Goal: Task Accomplishment & Management: Use online tool/utility

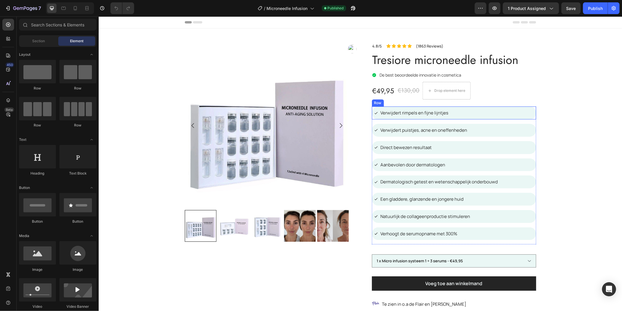
click at [475, 115] on div "Icon Verwijdert rimpels en fijne lijntjes Text Block Row" at bounding box center [454, 112] width 164 height 13
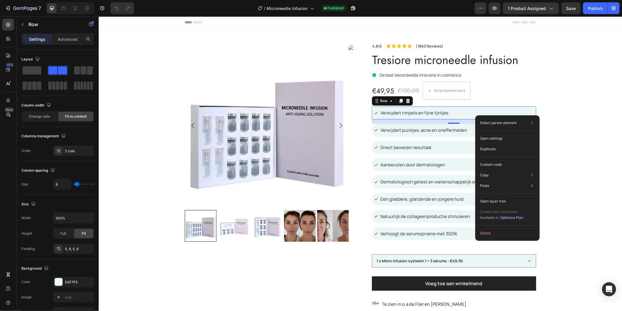
click at [454, 112] on div "Icon Verwijdert rimpels en fijne lijntjes Text Block Row 15" at bounding box center [454, 112] width 164 height 13
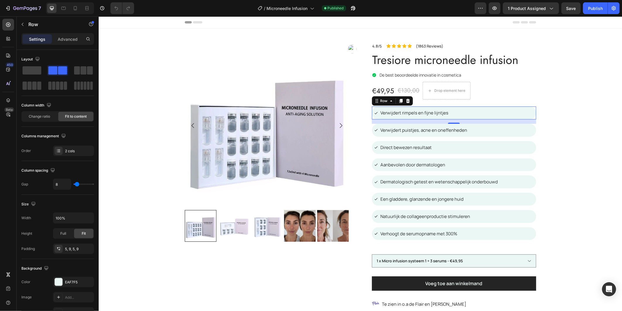
click at [454, 112] on div "Icon Verwijdert rimpels en fijne lijntjes Text Block Row 15" at bounding box center [454, 112] width 164 height 13
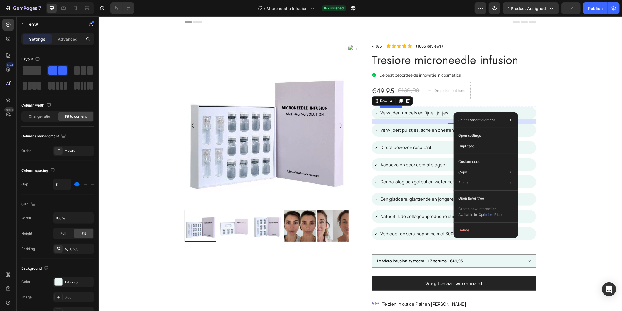
click at [438, 110] on span "Verwijdert rimpels en fijne lijntjes" at bounding box center [415, 112] width 68 height 6
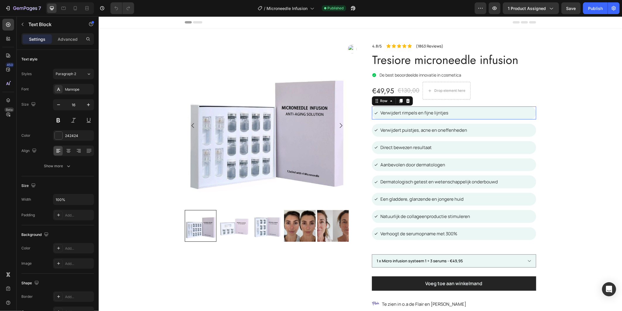
click at [466, 112] on div "Icon Verwijdert rimpels en fijne lijntjes Text Block Row 0" at bounding box center [454, 112] width 164 height 13
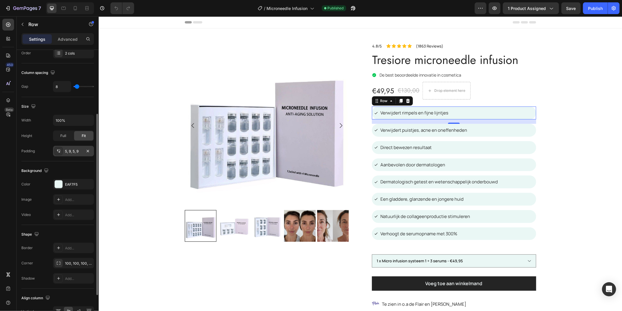
scroll to position [147, 0]
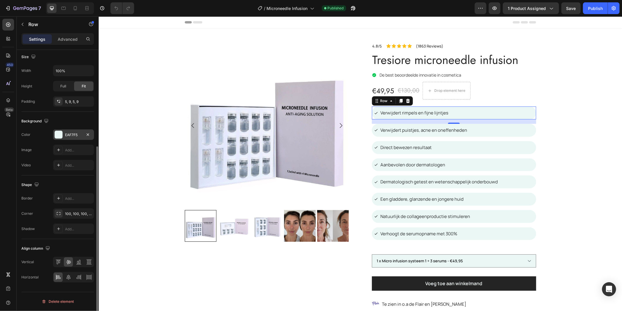
click at [68, 134] on div "EAF7F5" at bounding box center [73, 134] width 17 height 5
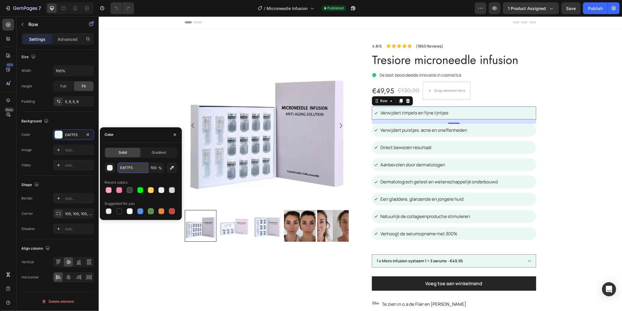
click at [134, 166] on input "EAF7F5" at bounding box center [133, 167] width 30 height 11
drag, startPoint x: 135, startPoint y: 166, endPoint x: 126, endPoint y: 168, distance: 8.9
click at [126, 168] on input "EAF7F5" at bounding box center [133, 167] width 30 height 11
drag, startPoint x: 128, startPoint y: 168, endPoint x: 125, endPoint y: 165, distance: 3.8
click at [125, 165] on input "EAF7F5" at bounding box center [133, 167] width 30 height 11
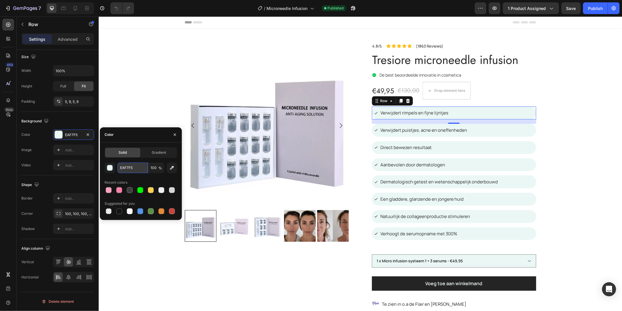
drag, startPoint x: 133, startPoint y: 165, endPoint x: 118, endPoint y: 166, distance: 15.3
click at [118, 166] on input "EAF7F5" at bounding box center [133, 167] width 30 height 11
click at [8, 6] on icon "button" at bounding box center [8, 8] width 3 height 4
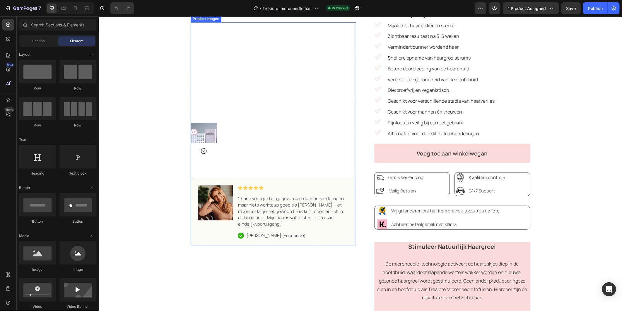
scroll to position [195, 0]
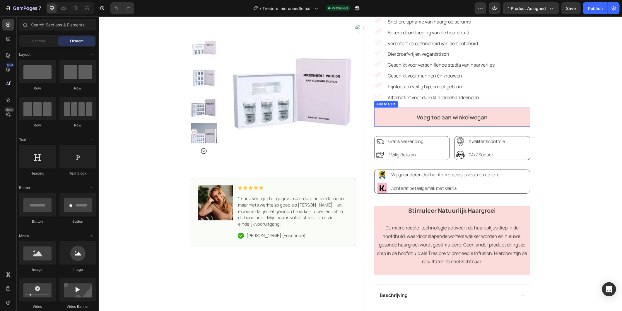
click at [383, 115] on button "Voeg toe aan winkelwegan" at bounding box center [452, 116] width 156 height 19
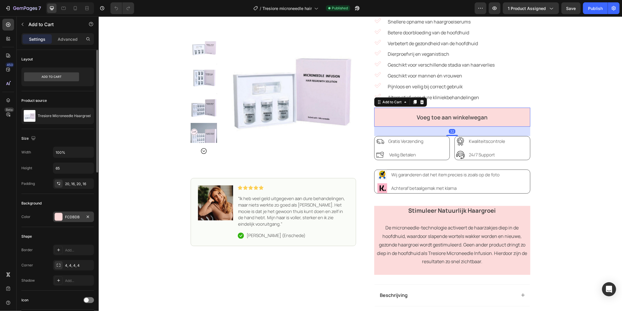
click at [57, 215] on div at bounding box center [59, 217] width 8 height 8
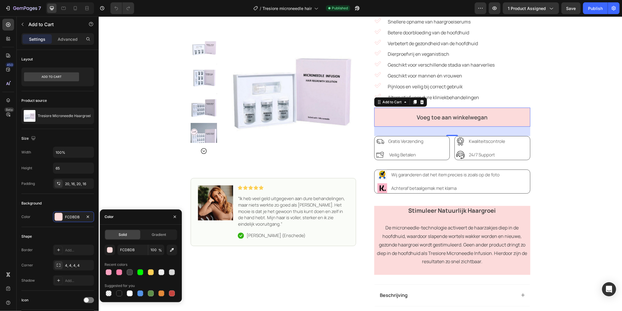
drag, startPoint x: 131, startPoint y: 232, endPoint x: 132, endPoint y: 237, distance: 4.7
click at [132, 237] on div "Solid" at bounding box center [122, 234] width 35 height 9
click at [134, 245] on input "FCDBDB" at bounding box center [133, 249] width 30 height 11
click at [157, 167] on div "Excellent Text Block Icon Icon Icon Icon Icon Icon List Icon Trustpilot Text Bl…" at bounding box center [360, 95] width 524 height 525
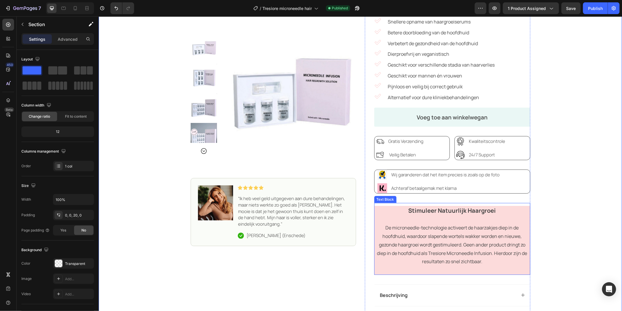
click at [380, 220] on p at bounding box center [452, 219] width 155 height 8
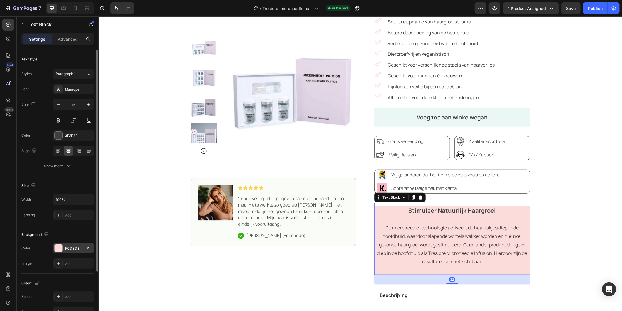
click at [69, 248] on div "FCDBDB" at bounding box center [73, 248] width 17 height 5
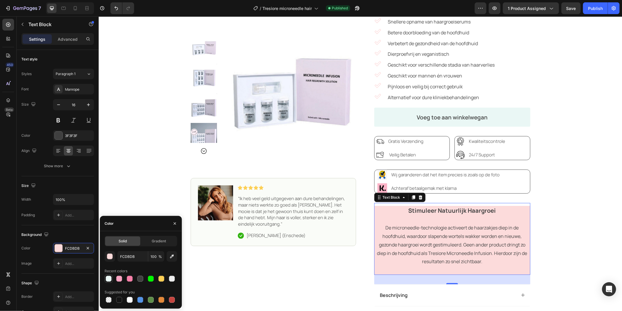
click at [108, 276] on div at bounding box center [109, 278] width 6 height 6
type input "EAF7F5"
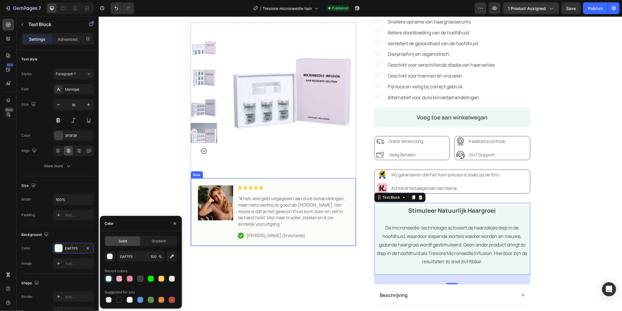
click at [347, 246] on div "Excellent Text Block Icon Icon Icon Icon Icon Icon List Icon Truspilot Text Blo…" at bounding box center [273, 112] width 166 height 491
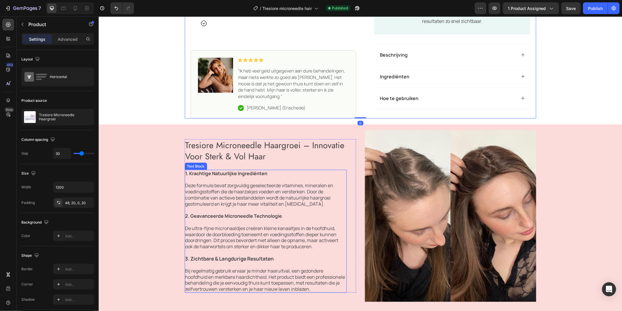
scroll to position [456, 0]
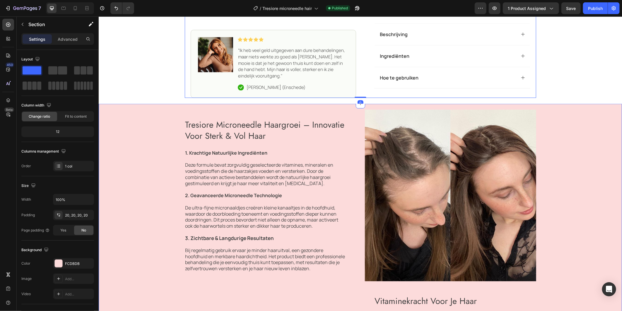
click at [137, 126] on div "Tresiore Microneedle Haargroei – Innovatie Voor Sterk & Vol Haar Heading 1. Kra…" at bounding box center [360, 287] width 512 height 357
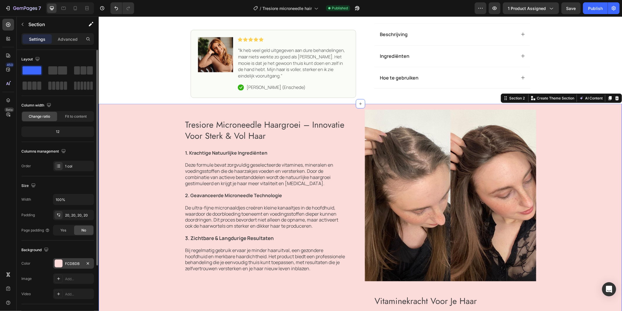
click at [68, 263] on div "FCDBDB" at bounding box center [73, 263] width 17 height 5
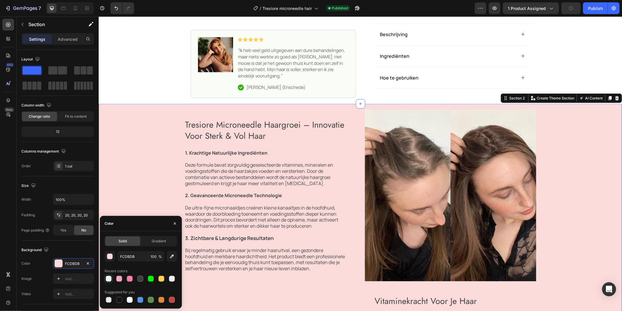
click at [107, 278] on div at bounding box center [109, 278] width 6 height 6
type input "EAF7F5"
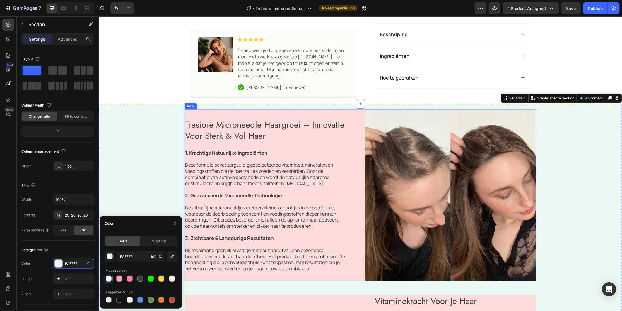
click at [358, 139] on div "Tresiore Microneedle Haargroei – Innovatie Voor Sterk & Vol Haar Heading 1. Kra…" at bounding box center [361, 194] width 352 height 171
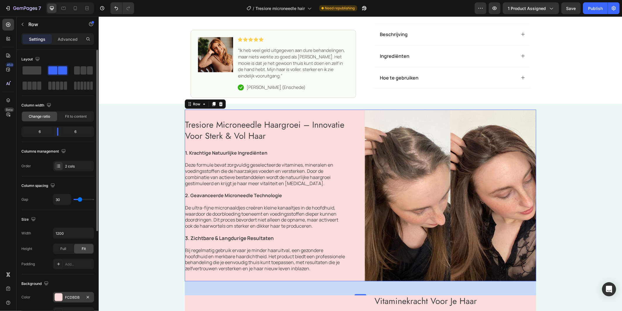
click at [71, 295] on div "FCDBDB" at bounding box center [73, 297] width 17 height 5
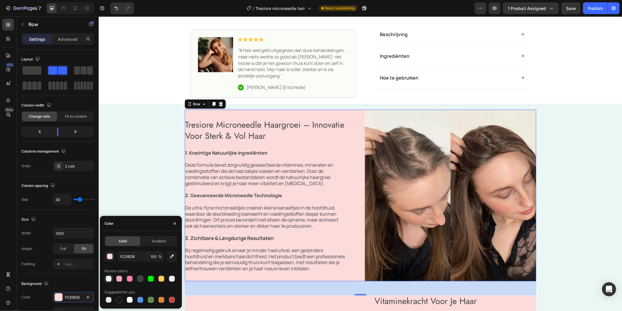
click at [109, 278] on div at bounding box center [109, 278] width 6 height 6
type input "EAF7F5"
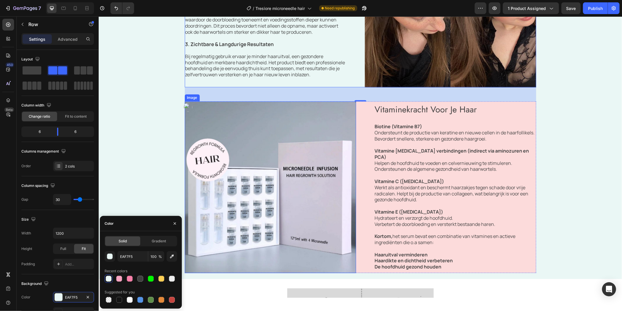
scroll to position [651, 0]
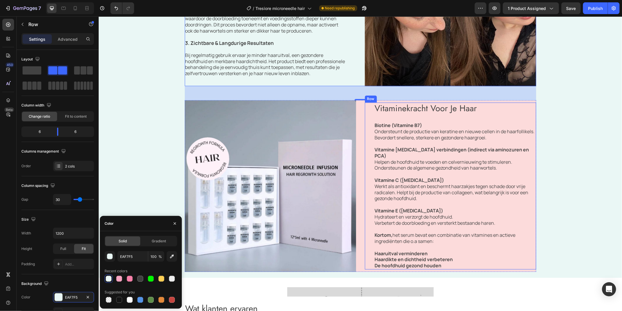
click at [367, 130] on div "Vitaminekracht Voor Je Haar Heading Biotine (Vitamine B7) Ondersteunt de produc…" at bounding box center [450, 185] width 171 height 167
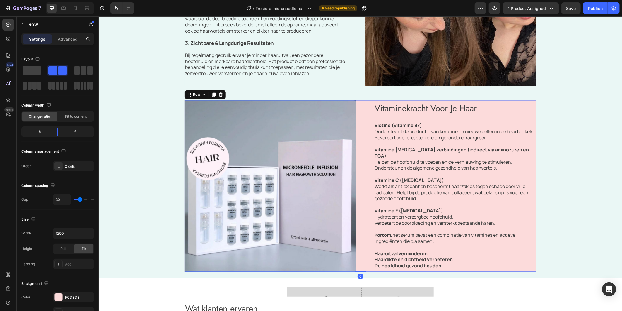
click at [359, 127] on div "Vitaminekracht Voor Je Haar Heading Biotine (Vitamine B7) Ondersteunt de produc…" at bounding box center [361, 185] width 352 height 171
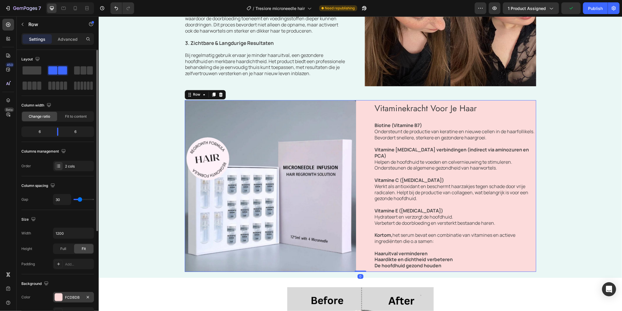
click at [56, 299] on div at bounding box center [59, 297] width 8 height 8
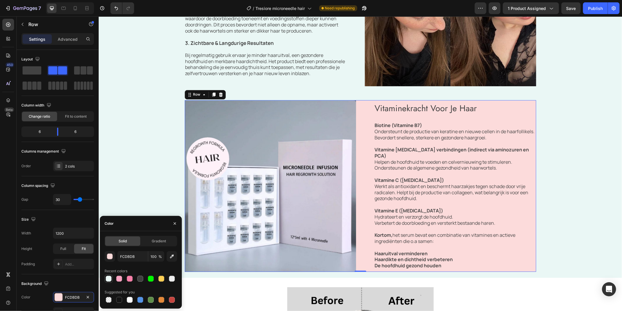
click at [111, 279] on div at bounding box center [109, 278] width 6 height 6
type input "EAF7F5"
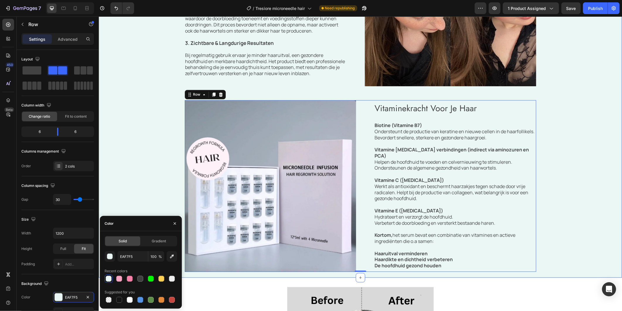
click at [555, 187] on div "Tresiore Microneedle Haargroei – Innovatie Voor Sterk & Vol Haar Heading 1. Kra…" at bounding box center [360, 92] width 512 height 357
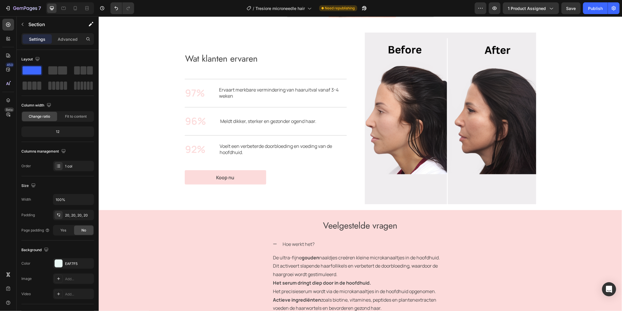
scroll to position [1074, 0]
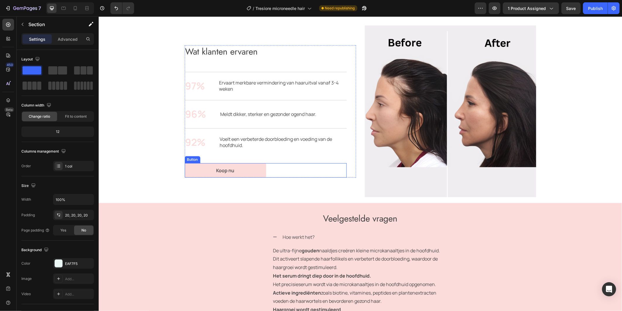
click at [193, 176] on button "Koop nu" at bounding box center [225, 170] width 81 height 14
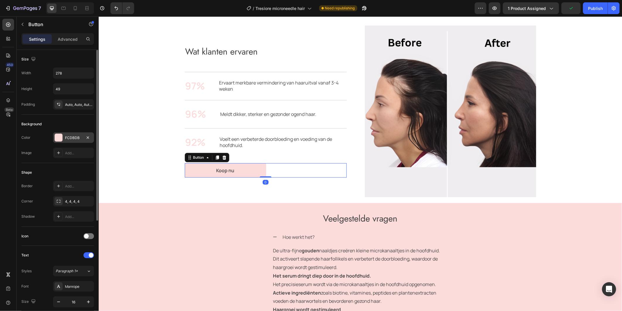
click at [66, 140] on div "FCDBDB" at bounding box center [73, 137] width 17 height 5
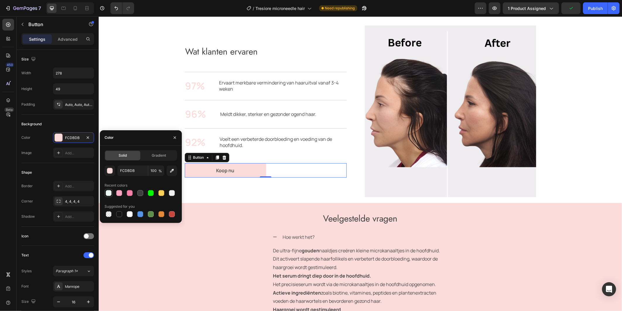
click at [110, 194] on div at bounding box center [109, 193] width 6 height 6
type input "EAF7F5"
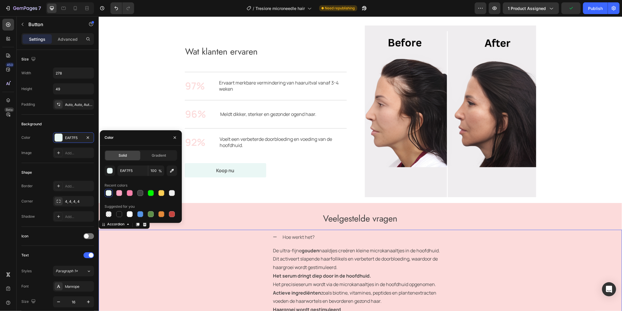
click at [232, 237] on div "Hoe werkt het? De ultra-fijne gouden naaldjes creëren kleine microkanaaltjes in…" at bounding box center [360, 311] width 523 height 164
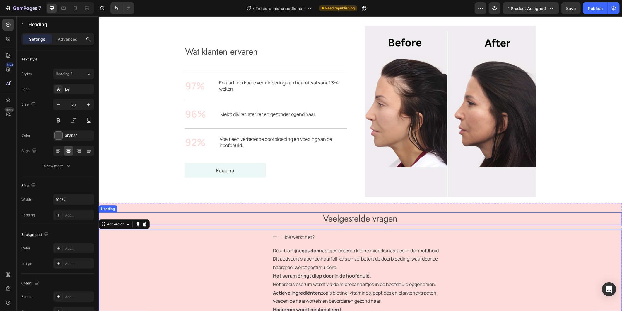
click at [215, 217] on h2 "Veelgestelde vragen" at bounding box center [360, 218] width 524 height 13
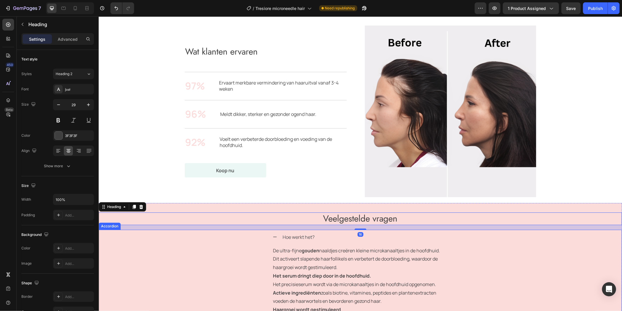
click at [147, 241] on div "Hoe werkt het? De ultra-fijne gouden naaldjes creëren kleine microkanaaltjes in…" at bounding box center [360, 311] width 523 height 164
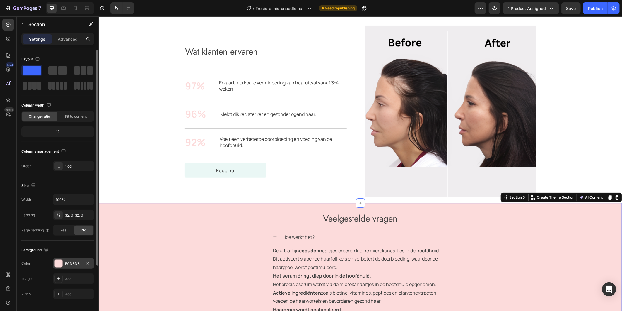
click at [65, 263] on div "FCDBDB" at bounding box center [73, 263] width 17 height 5
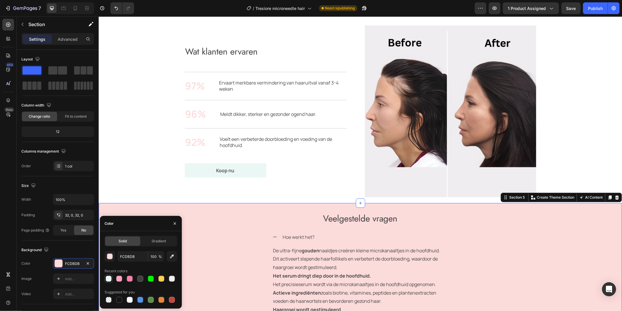
click at [106, 277] on div at bounding box center [109, 278] width 6 height 6
type input "EAF7F5"
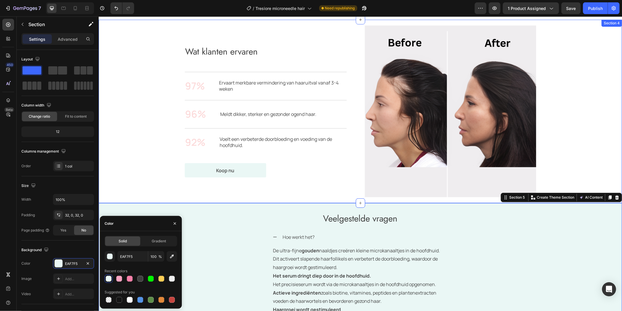
click at [154, 169] on div "Wat klanten ervaren Heading Wat klanten ervaren Heading 97% Text Block Ervaart …" at bounding box center [360, 110] width 512 height 171
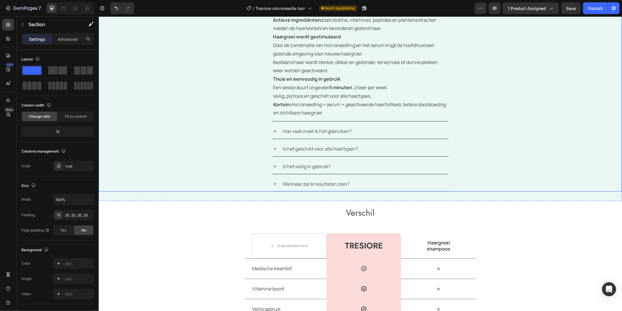
scroll to position [1433, 0]
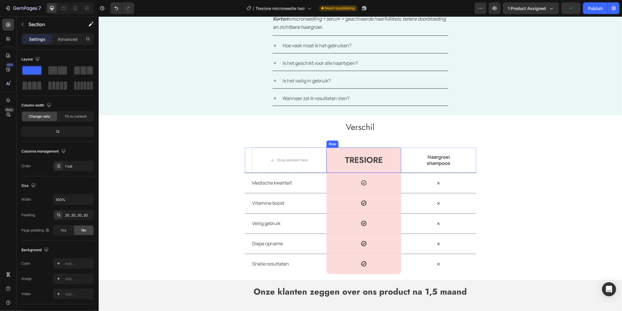
click at [336, 157] on div "Tresiore Heading Row" at bounding box center [363, 159] width 75 height 25
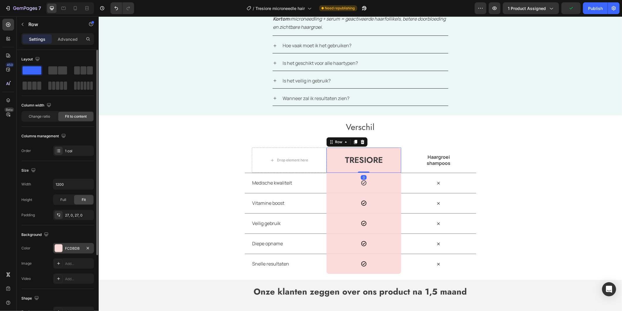
click at [69, 251] on div "FCDBDB" at bounding box center [73, 248] width 17 height 5
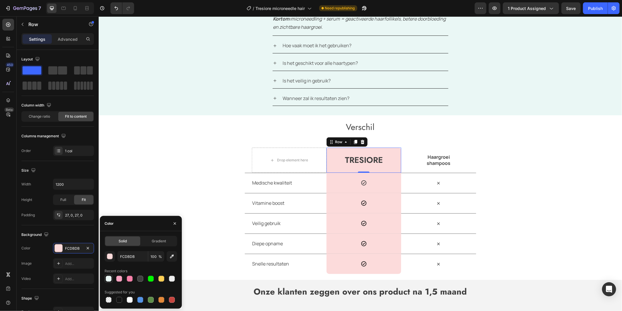
click at [108, 277] on div at bounding box center [109, 278] width 6 height 6
type input "EAF7F5"
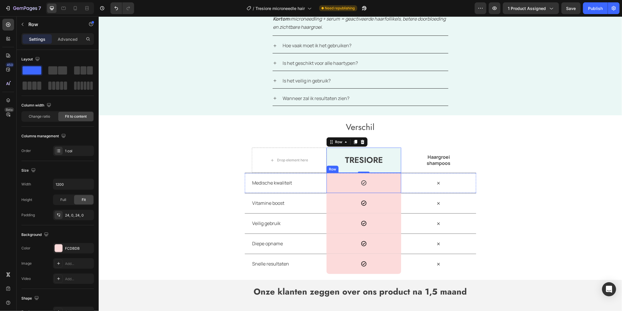
click at [347, 184] on div "Icon Row" at bounding box center [363, 182] width 75 height 20
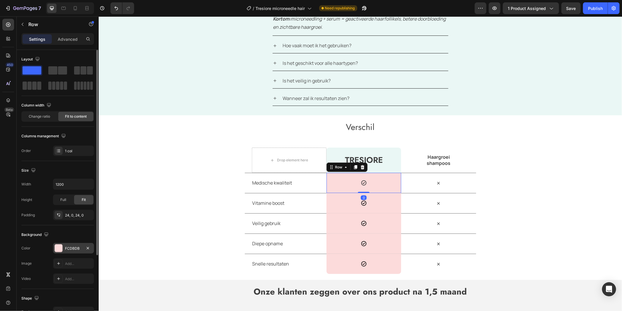
click at [60, 249] on div at bounding box center [59, 248] width 8 height 8
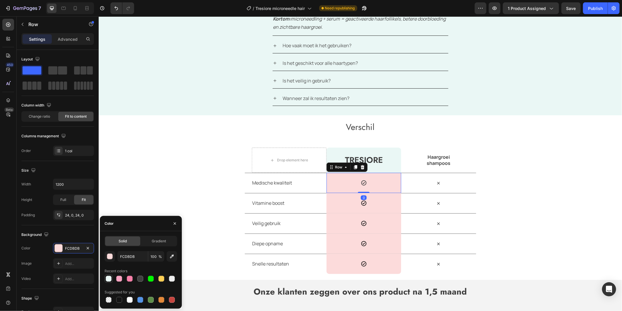
click at [108, 277] on div at bounding box center [109, 278] width 6 height 6
type input "EAF7F5"
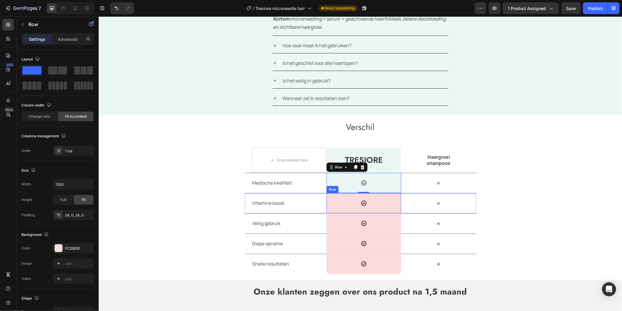
click at [333, 204] on div "Icon Row" at bounding box center [363, 203] width 75 height 20
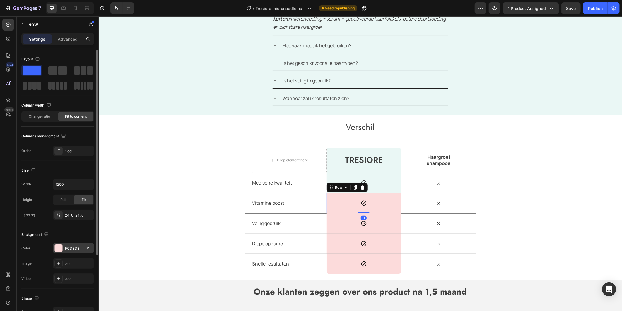
click at [61, 247] on div at bounding box center [59, 248] width 8 height 8
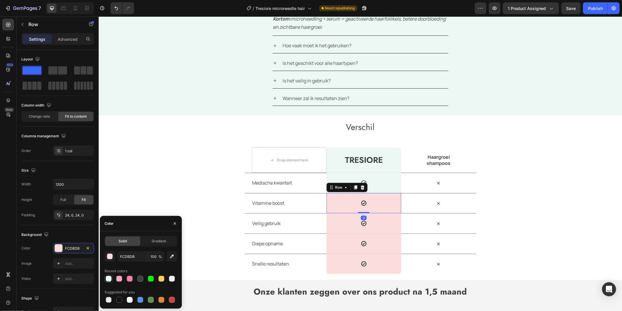
click at [108, 277] on div at bounding box center [109, 278] width 6 height 6
type input "EAF7F5"
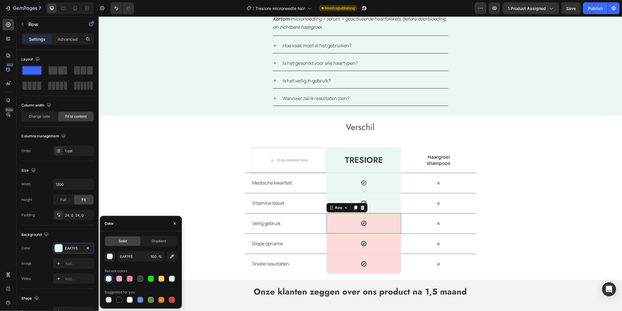
click at [329, 226] on div "Icon Row 0" at bounding box center [363, 223] width 75 height 20
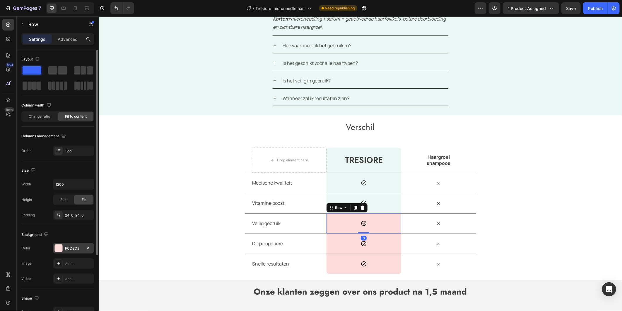
click at [60, 246] on div at bounding box center [59, 248] width 8 height 8
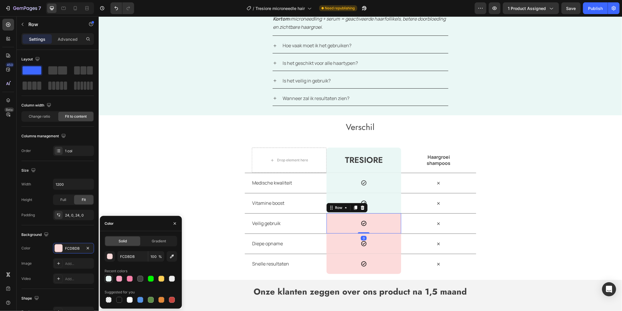
click at [108, 276] on div at bounding box center [109, 278] width 6 height 6
type input "EAF7F5"
click at [331, 244] on div "Icon Row 0" at bounding box center [363, 243] width 75 height 20
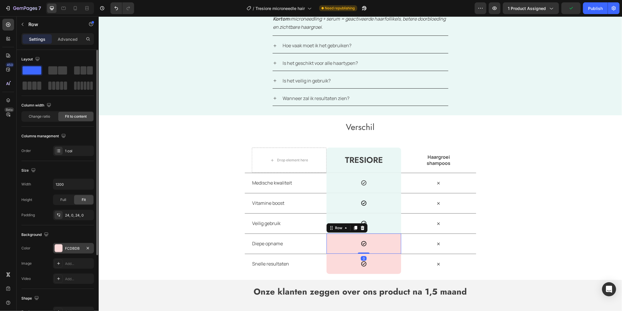
click at [60, 248] on div at bounding box center [59, 248] width 8 height 8
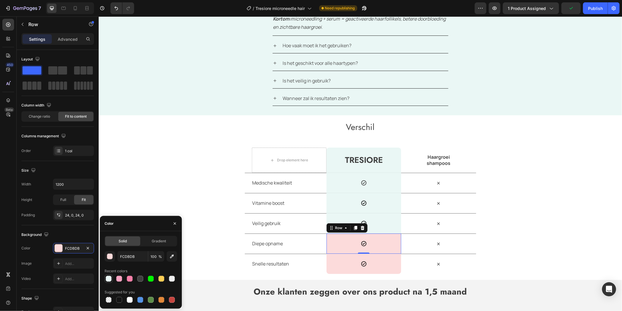
click at [109, 276] on div at bounding box center [109, 278] width 6 height 6
type input "EAF7F5"
click at [340, 268] on div "Icon Row" at bounding box center [363, 263] width 75 height 20
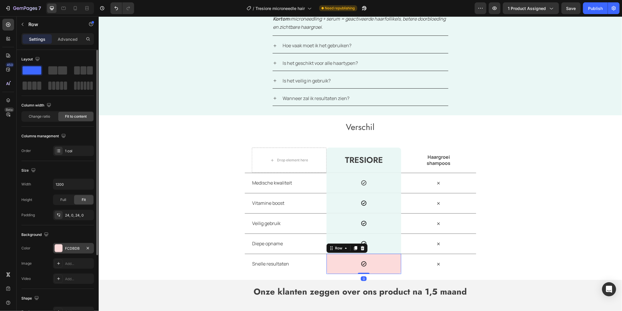
click at [59, 247] on div at bounding box center [59, 248] width 8 height 8
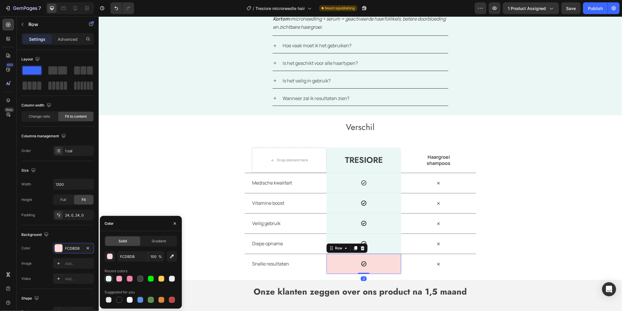
click at [108, 280] on div at bounding box center [109, 278] width 6 height 6
type input "EAF7F5"
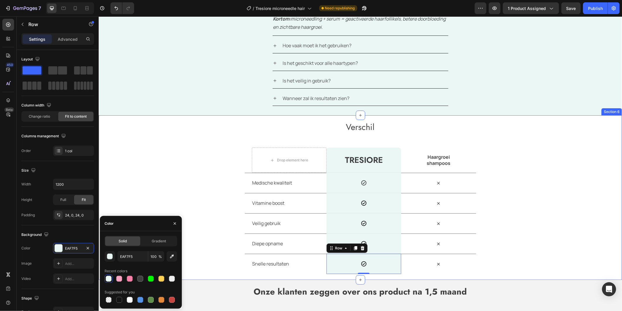
click at [553, 203] on div "Verschil Heading Row Drop element here Tresiore Heading Row Haargroei shampoos …" at bounding box center [360, 197] width 524 height 153
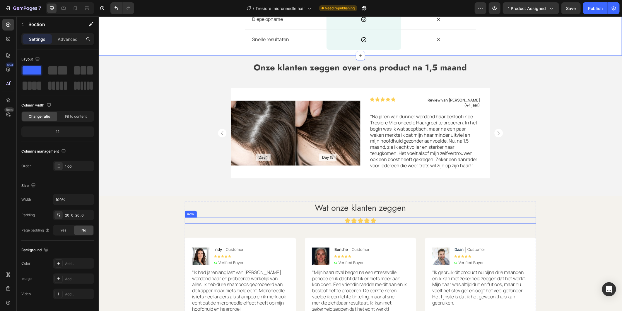
scroll to position [1661, 0]
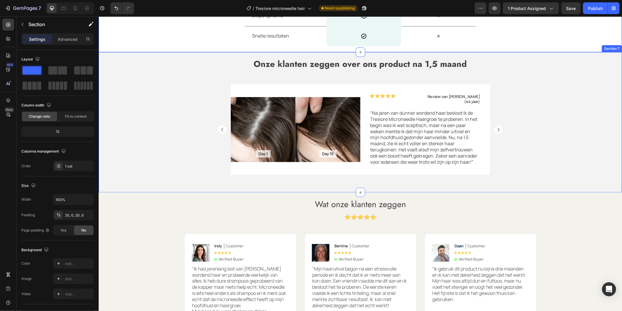
click at [114, 72] on div "Onze klanten zeggen over ons product na 1,5 maand Heading Day 1 Text Block Hero…" at bounding box center [360, 122] width 524 height 129
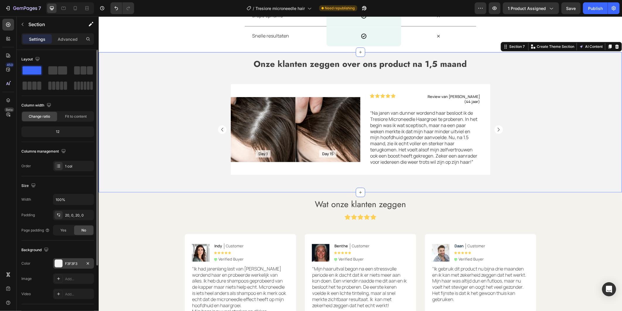
click at [60, 263] on div at bounding box center [59, 263] width 8 height 8
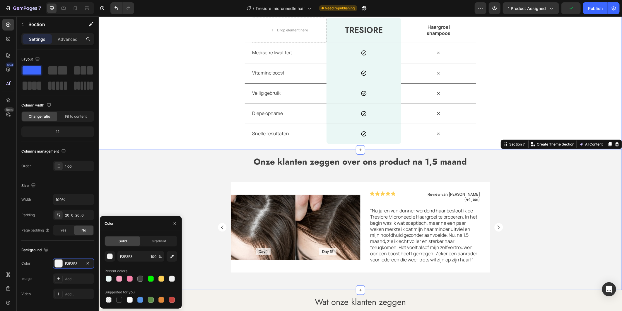
click at [166, 65] on div "Verschil Heading Row Drop element here Tresiore Heading Row Haargroei shampoos …" at bounding box center [360, 67] width 524 height 153
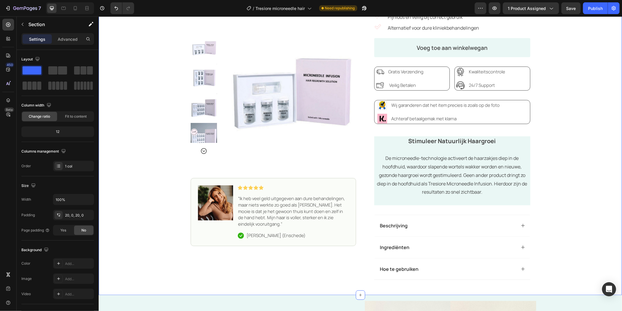
scroll to position [293, 0]
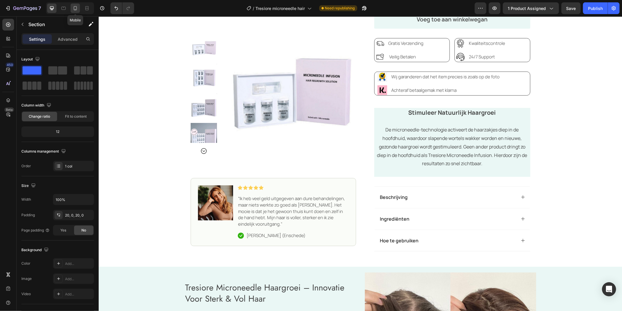
click at [75, 7] on icon at bounding box center [75, 8] width 6 height 6
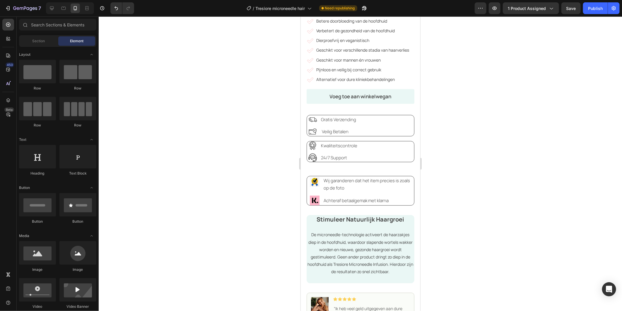
scroll to position [356, 0]
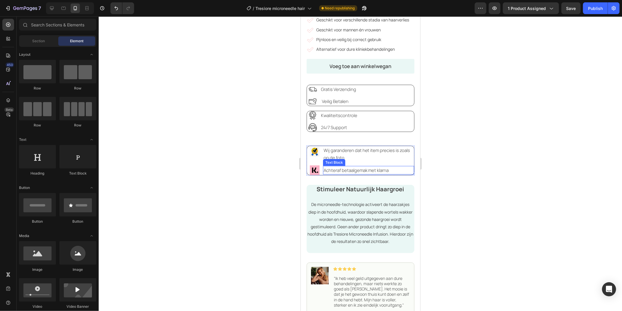
click at [361, 173] on span "Achteraf betaalgemak met klarna" at bounding box center [356, 170] width 65 height 6
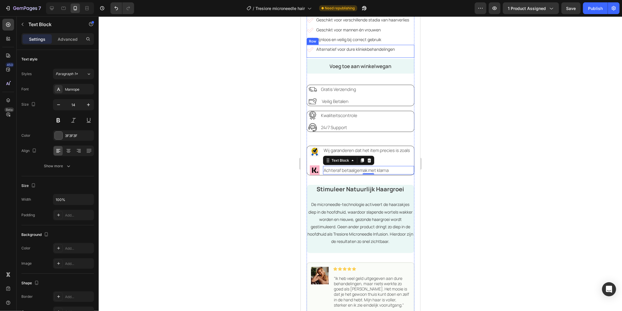
click at [351, 56] on div "Alternatief voor dure kliniekbehandelingen Text Block" at bounding box center [365, 51] width 99 height 13
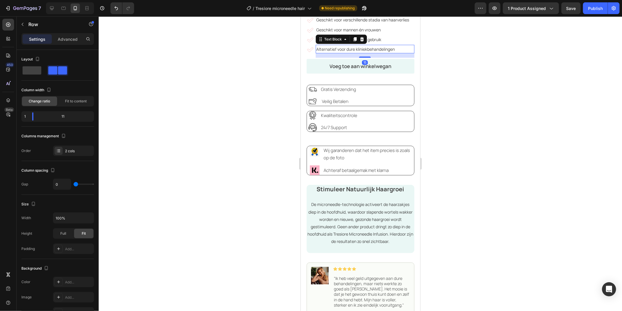
click at [394, 48] on p "Alternatief voor dure kliniekbehandelingen" at bounding box center [365, 48] width 98 height 7
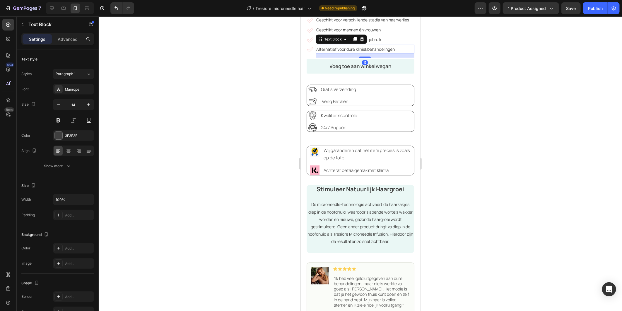
click at [397, 51] on p "Alternatief voor dure kliniekbehandelingen" at bounding box center [365, 48] width 98 height 7
drag, startPoint x: 396, startPoint y: 51, endPoint x: 314, endPoint y: 50, distance: 82.1
click at [314, 50] on div "Icon Alternatief voor dure kliniekbehandelingen Text Block 15 Row" at bounding box center [361, 51] width 108 height 13
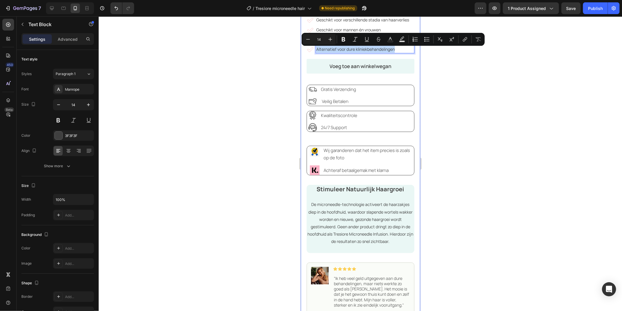
click at [405, 172] on p "Achteraf betaalgemak met klarna" at bounding box center [369, 169] width 90 height 7
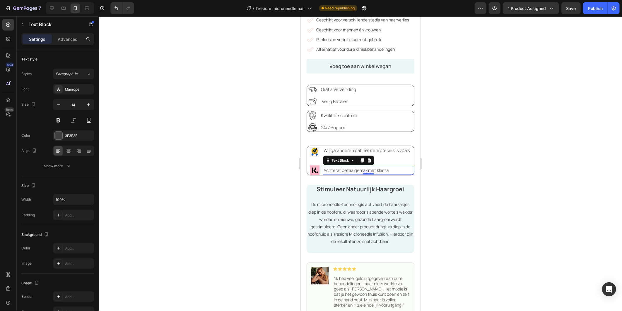
click at [398, 173] on p "Achteraf betaalgemak met klarna" at bounding box center [369, 169] width 90 height 7
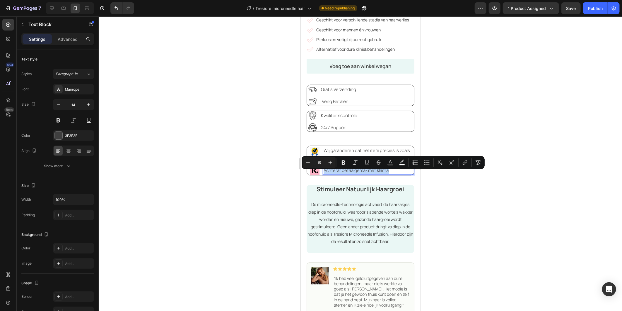
drag, startPoint x: 393, startPoint y: 175, endPoint x: 324, endPoint y: 174, distance: 69.2
click at [324, 173] on p "Achteraf betaalgemak met klarna" at bounding box center [369, 169] width 90 height 7
click at [408, 210] on p "De microneedle-technologie activeert de haarzakjes diep in de hoofdhuid, waardo…" at bounding box center [360, 222] width 107 height 44
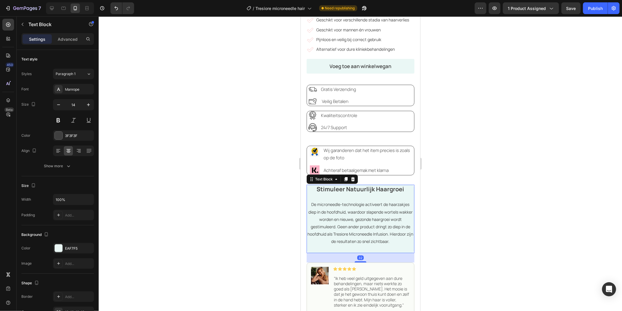
click at [384, 244] on p "De microneedle-technologie activeert de haarzakjes diep in de hoofdhuid, waardo…" at bounding box center [360, 222] width 107 height 44
click at [391, 244] on p "De microneedle-technologie activeert de haarzakjes diep in de hoofdhuid, waardo…" at bounding box center [360, 222] width 107 height 44
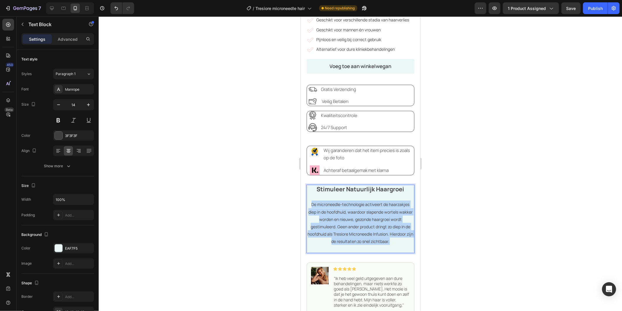
drag, startPoint x: 393, startPoint y: 245, endPoint x: 307, endPoint y: 207, distance: 94.1
click at [307, 207] on p "De microneedle-technologie activeert de haarzakjes diep in de hoofdhuid, waardo…" at bounding box center [360, 222] width 107 height 44
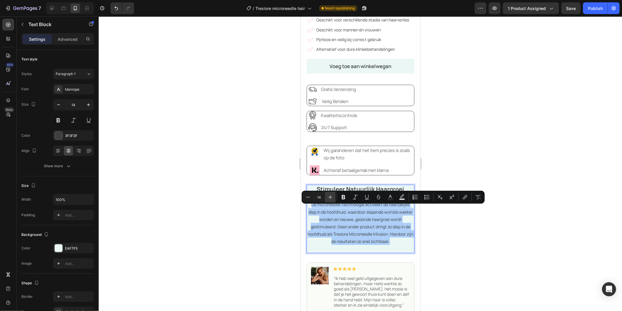
click at [329, 200] on button "Plus" at bounding box center [330, 197] width 11 height 11
type input "15"
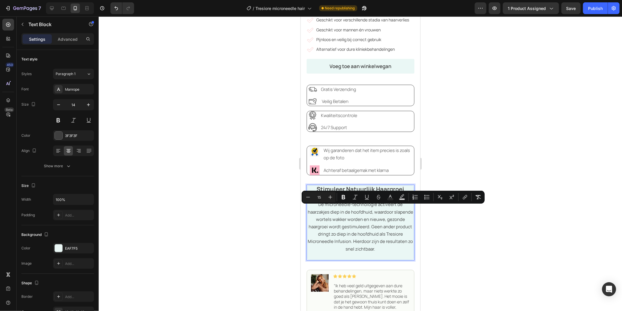
click at [439, 224] on div at bounding box center [361, 163] width 524 height 294
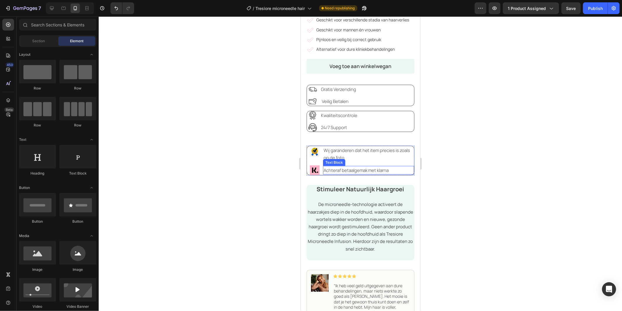
click at [381, 170] on div "Achteraf betaalgemak met klarna" at bounding box center [368, 170] width 91 height 8
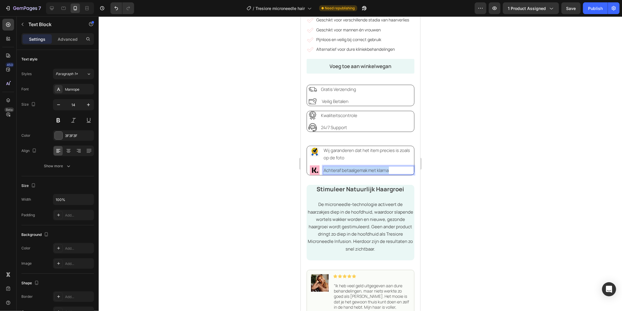
drag, startPoint x: 392, startPoint y: 174, endPoint x: 324, endPoint y: 172, distance: 68.3
click at [324, 172] on p "Achteraf betaalgemak met klarna" at bounding box center [369, 169] width 90 height 7
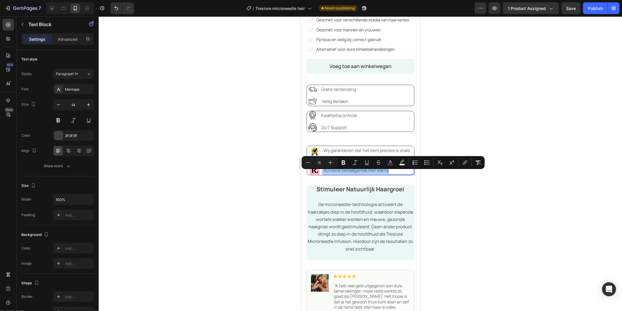
click at [447, 198] on div at bounding box center [361, 163] width 524 height 294
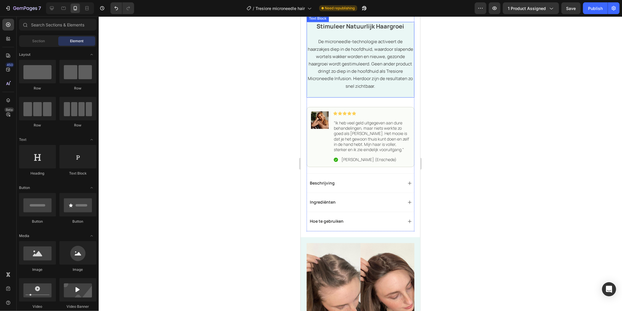
scroll to position [519, 0]
click at [382, 162] on div "Icon [PERSON_NAME] (Enschede) Text Block Row" at bounding box center [371, 159] width 77 height 6
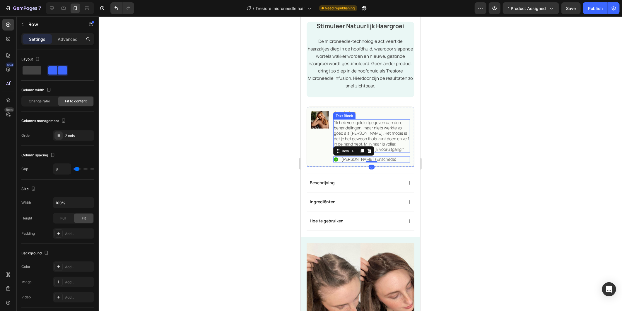
click at [393, 150] on p "“Ik heb veel geld uitgegeven aan dure behandelingen, maar niets werkte zo goed …" at bounding box center [372, 136] width 76 height 32
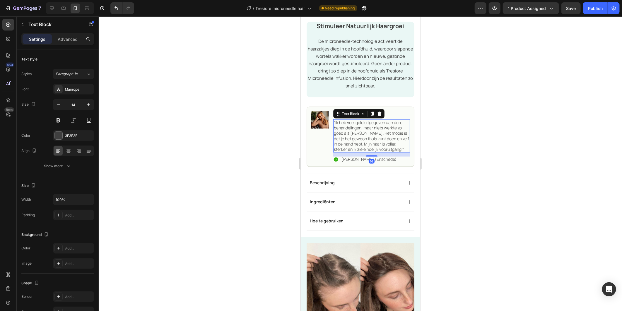
drag, startPoint x: 404, startPoint y: 154, endPoint x: 402, endPoint y: 158, distance: 4.2
click at [403, 152] on span "“Ik heb veel geld uitgegeven aan dure behandelingen, maar niets werkte zo goed …" at bounding box center [371, 135] width 75 height 32
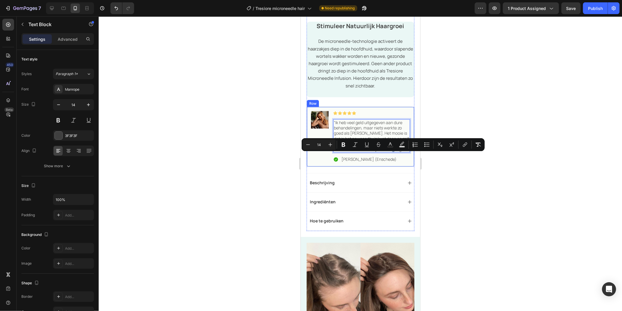
click at [404, 152] on div "“Ik heb veel geld uitgegeven aan dure behandelingen, maar niets werkte zo goed …" at bounding box center [371, 135] width 77 height 33
click at [404, 152] on span "“Ik heb veel geld uitgegeven aan dure behandelingen, maar niets werkte zo goed …" at bounding box center [371, 135] width 75 height 32
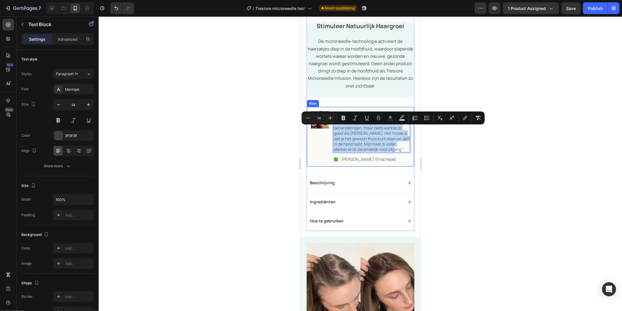
drag, startPoint x: 404, startPoint y: 157, endPoint x: 332, endPoint y: 131, distance: 76.4
click at [332, 131] on div "Image Icon Icon Icon Icon Icon Icon List “Ik heb veel geld uitgegeven aan dure …" at bounding box center [361, 136] width 108 height 60
click at [455, 182] on div at bounding box center [361, 163] width 524 height 294
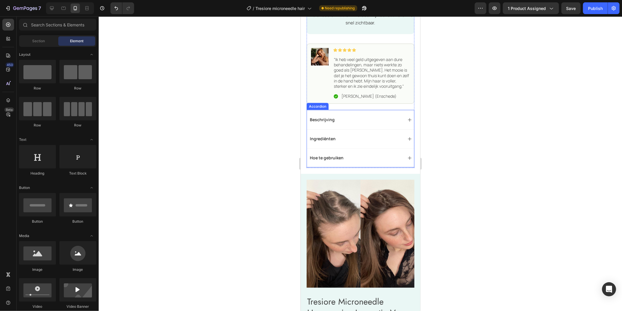
scroll to position [584, 0]
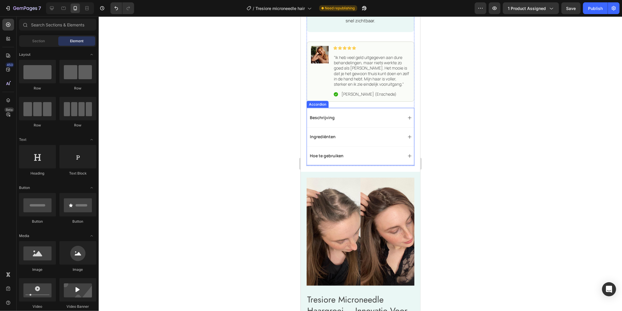
click at [375, 127] on div "Beschrijving" at bounding box center [360, 117] width 107 height 19
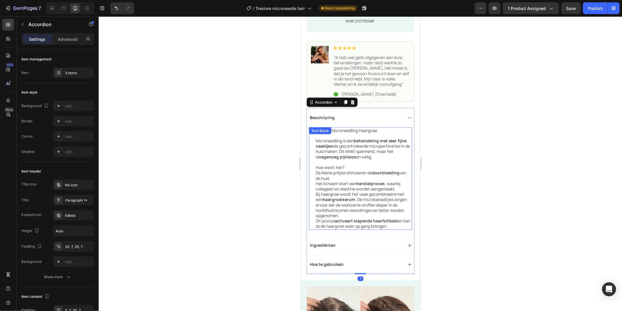
click at [390, 229] on p "Dit proces activeert slapende haarfollikels en kan zo de haargroei weer op gang…" at bounding box center [364, 223] width 96 height 11
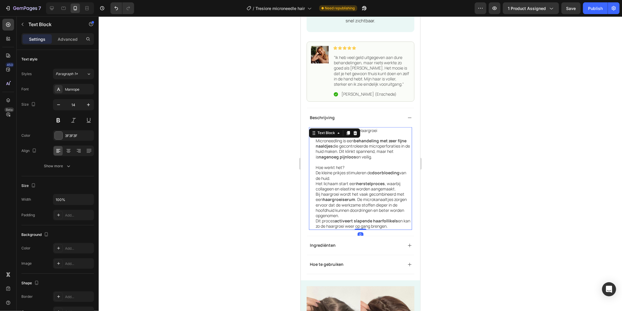
click at [396, 229] on p "Dit proces activeert slapende haarfollikels en kan zo de haargroei weer op gang…" at bounding box center [364, 223] width 96 height 11
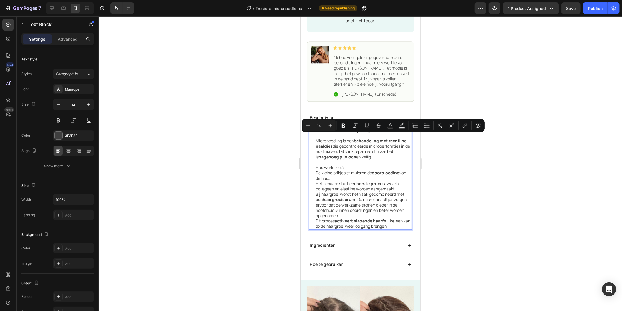
drag, startPoint x: 397, startPoint y: 238, endPoint x: 314, endPoint y: 137, distance: 129.7
click at [314, 137] on div "Tresiore Microneedling Haargroei Microneedling is een behandeling met zeer fijn…" at bounding box center [360, 178] width 103 height 103
click at [331, 125] on icon "Editor contextual toolbar" at bounding box center [331, 126] width 6 height 6
type input "15"
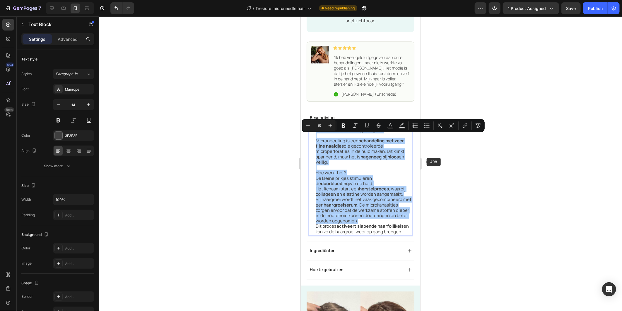
click at [425, 162] on div at bounding box center [361, 163] width 524 height 294
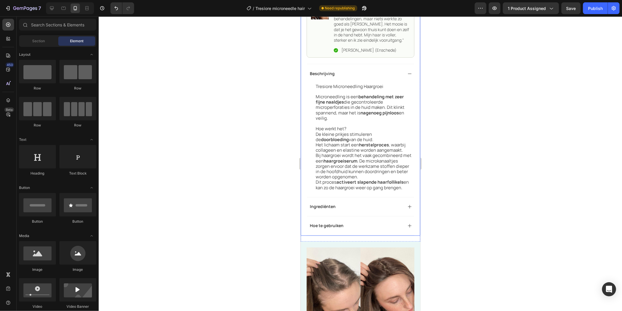
scroll to position [682, 0]
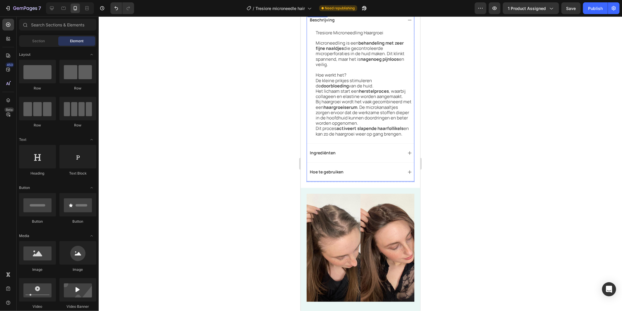
click at [407, 155] on icon at bounding box center [409, 152] width 5 height 5
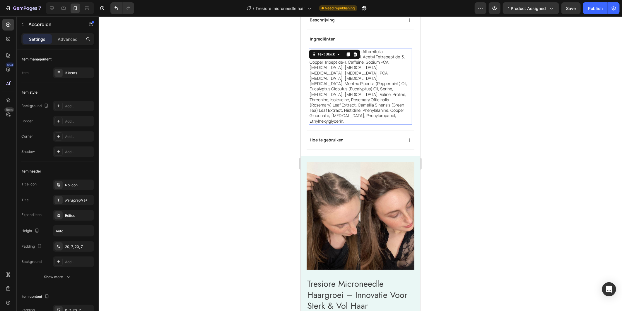
click at [403, 112] on p "Water, Glycerine, Melaleuca Alternifolia ([MEDICAL_DATA]) Leaf Oil, Acetyl Tetr…" at bounding box center [360, 86] width 102 height 75
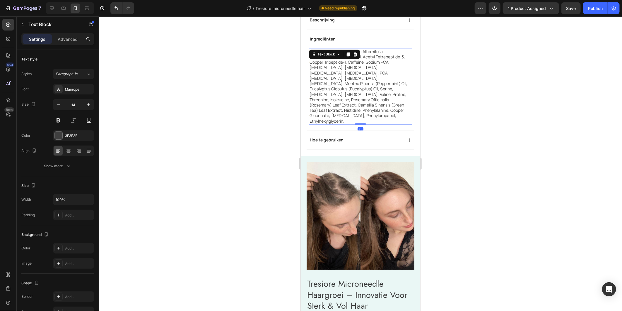
click at [405, 112] on p "Water, Glycerine, Melaleuca Alternifolia ([MEDICAL_DATA]) Leaf Oil, Acetyl Tetr…" at bounding box center [360, 86] width 102 height 75
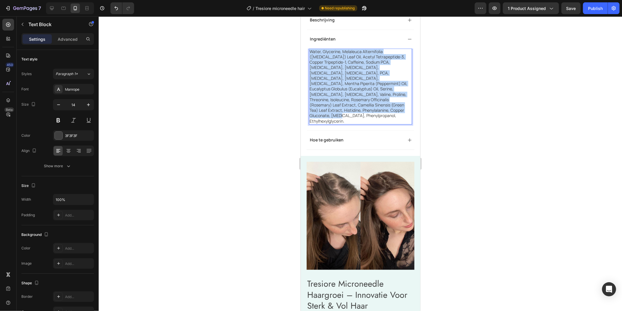
drag, startPoint x: 404, startPoint y: 112, endPoint x: 310, endPoint y: 57, distance: 109.4
click at [310, 57] on p "Water, Glycerine, Melaleuca Alternifolia ([MEDICAL_DATA]) Leaf Oil, Acetyl Tetr…" at bounding box center [360, 86] width 102 height 75
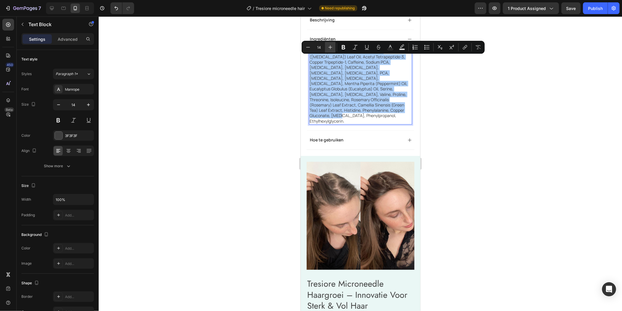
click at [328, 51] on button "Plus" at bounding box center [330, 47] width 11 height 11
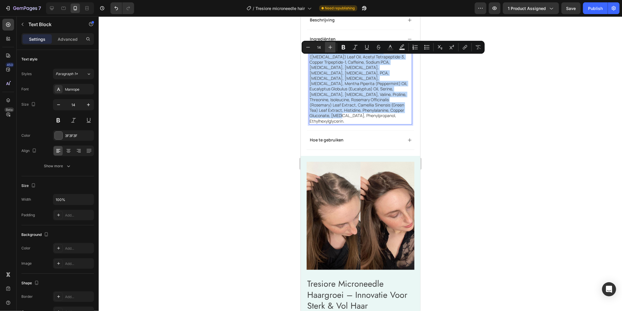
type input "15"
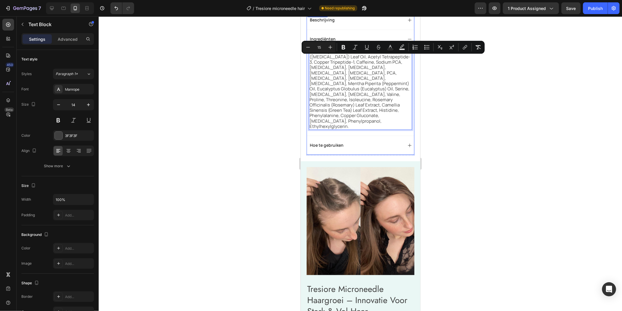
click at [408, 143] on icon at bounding box center [410, 145] width 4 height 4
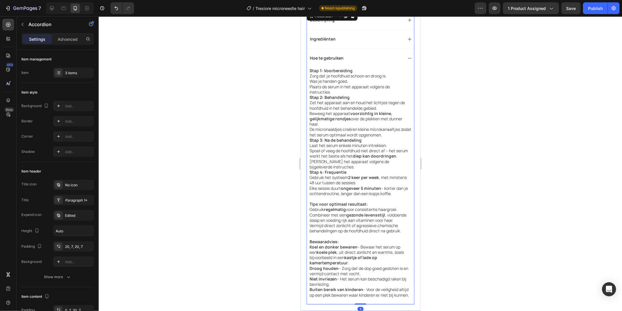
scroll to position [780, 0]
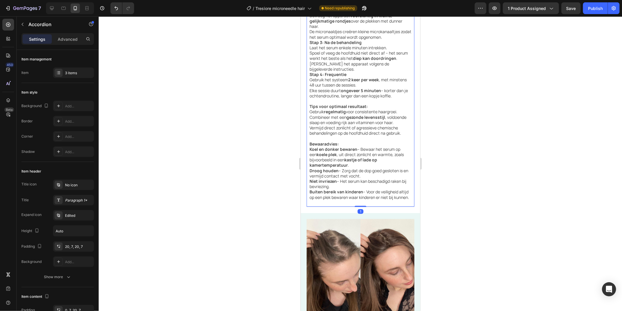
click at [334, 199] on p "Buiten bereik van kinderen – Voor de veiligheid altijd op een plek bewaren waar…" at bounding box center [360, 194] width 102 height 11
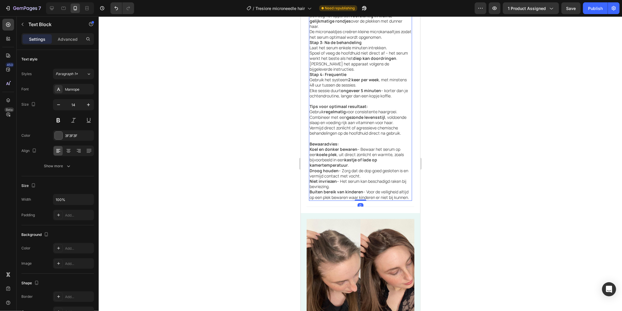
click at [331, 199] on p "Buiten bereik van kinderen – Voor de veiligheid altijd op een plek bewaren waar…" at bounding box center [360, 194] width 102 height 11
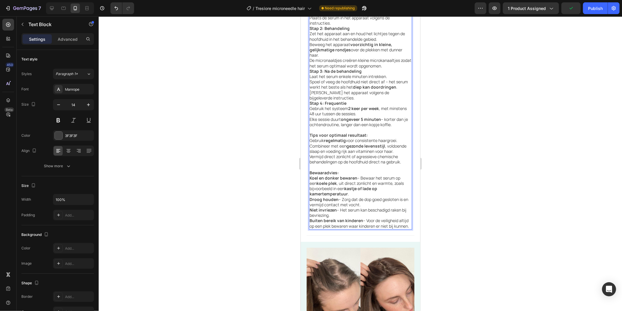
scroll to position [718, 0]
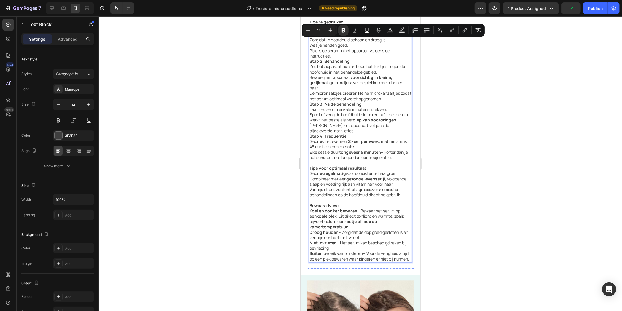
drag, startPoint x: 331, startPoint y: 220, endPoint x: 618, endPoint y: 49, distance: 334.0
click at [311, 31] on div "Hoe te gebruiken Stap 1: Voorbereiding Zorg dat je hoofdhuid schoon en droog is…" at bounding box center [360, 140] width 107 height 256
click at [328, 29] on icon "Editor contextual toolbar" at bounding box center [331, 30] width 6 height 6
type input "15"
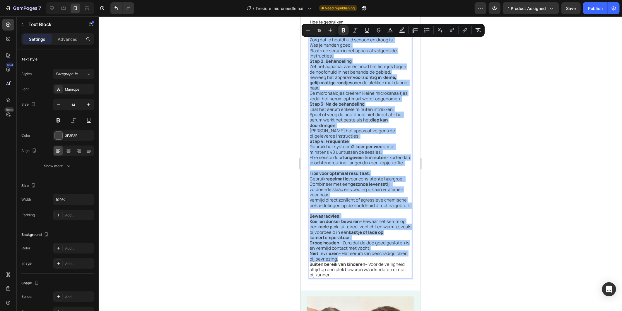
click at [484, 72] on div at bounding box center [361, 163] width 524 height 294
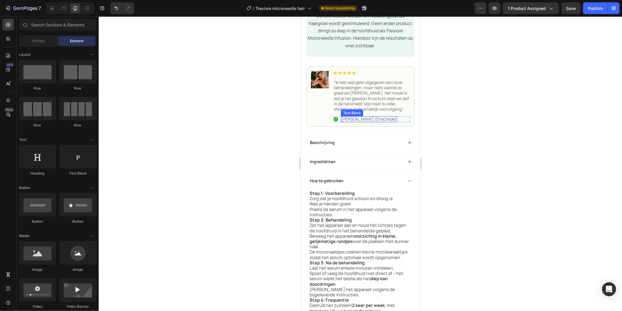
scroll to position [588, 0]
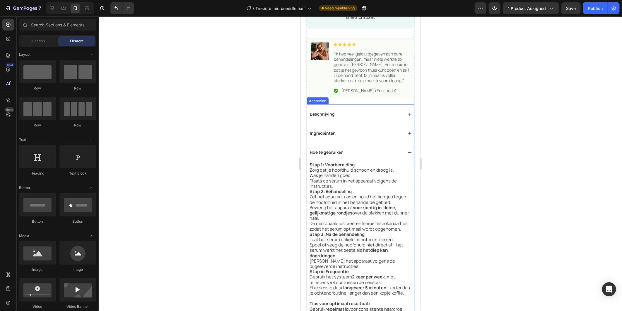
click at [343, 155] on p "Hoe te gebruiken" at bounding box center [327, 151] width 34 height 5
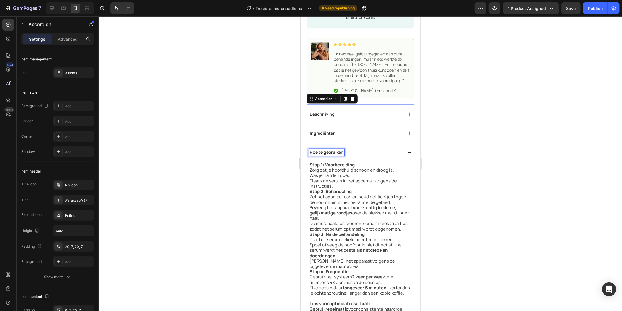
click at [343, 156] on div "Hoe te gebruiken" at bounding box center [326, 152] width 35 height 7
drag, startPoint x: 343, startPoint y: 159, endPoint x: 310, endPoint y: 159, distance: 33.4
click at [310, 156] on div "Hoe te gebruiken" at bounding box center [326, 152] width 35 height 7
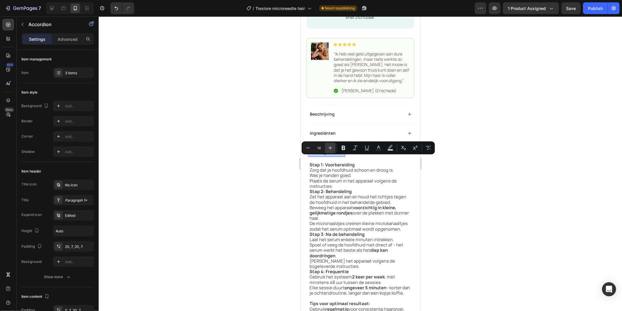
click at [331, 149] on icon "Editor contextual toolbar" at bounding box center [331, 148] width 6 height 6
type input "15"
click at [330, 136] on p "Ingrediënten" at bounding box center [323, 132] width 26 height 5
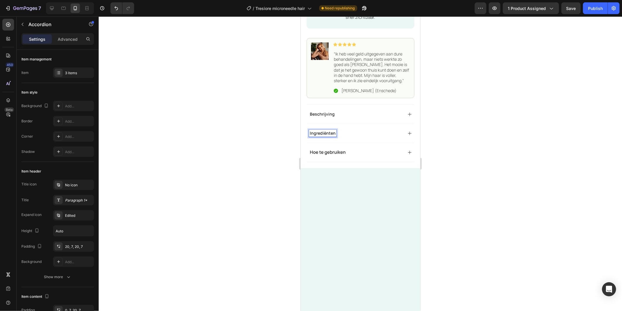
click at [334, 136] on p "Ingrediënten" at bounding box center [323, 132] width 26 height 5
drag, startPoint x: 335, startPoint y: 140, endPoint x: 308, endPoint y: 138, distance: 27.0
click at [308, 138] on div "Ingrediënten" at bounding box center [360, 132] width 107 height 19
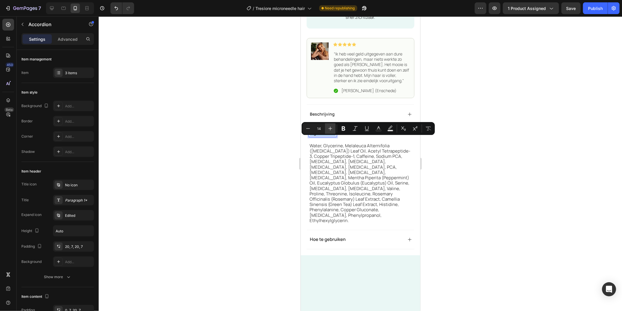
click at [330, 128] on icon "Editor contextual toolbar" at bounding box center [331, 129] width 4 height 4
type input "15"
click at [331, 116] on p "Beschrijving" at bounding box center [322, 113] width 25 height 5
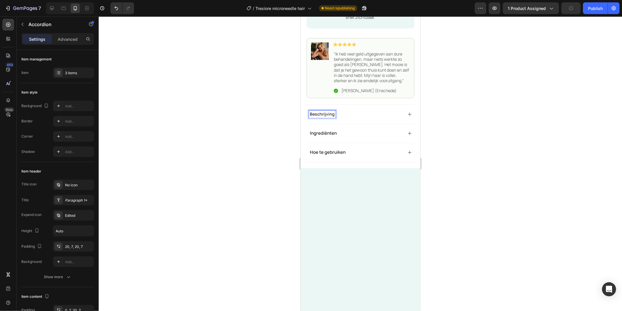
click at [334, 117] on div "Beschrijving" at bounding box center [322, 113] width 27 height 7
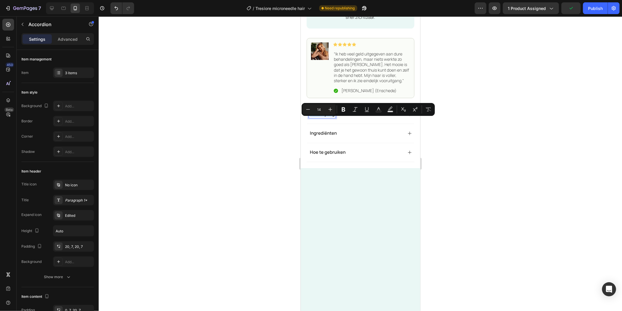
drag, startPoint x: 334, startPoint y: 120, endPoint x: 307, endPoint y: 120, distance: 26.4
click at [307, 120] on div "Beschrijving" at bounding box center [360, 113] width 107 height 19
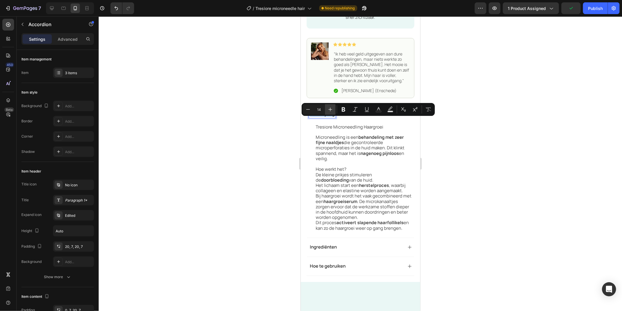
click at [328, 111] on icon "Editor contextual toolbar" at bounding box center [331, 109] width 6 height 6
type input "15"
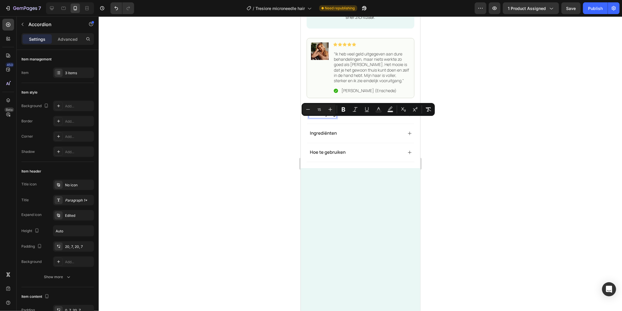
click at [475, 176] on div at bounding box center [361, 163] width 524 height 294
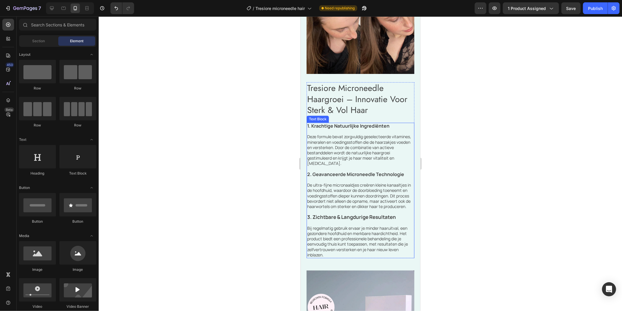
scroll to position [816, 0]
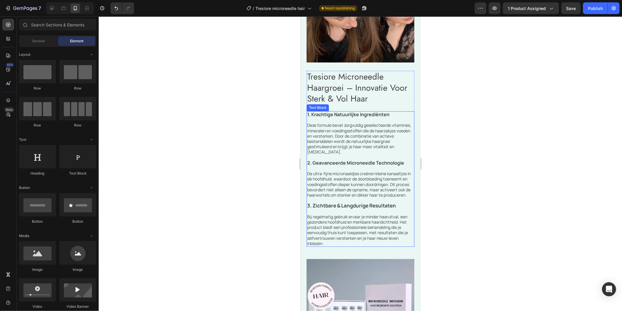
click at [344, 147] on p "Deze formule bevat zorgvuldig geselecteerde vitamines, mineralen en voedingssto…" at bounding box center [360, 138] width 107 height 32
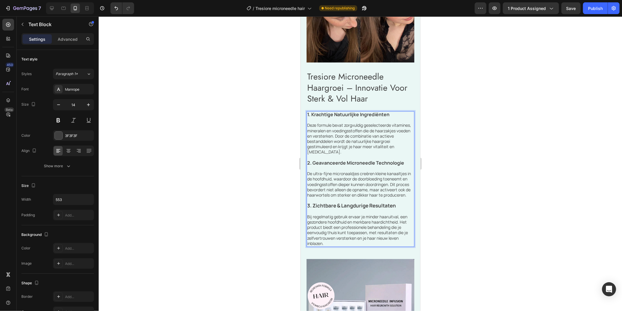
click at [329, 147] on p "Deze formule bevat zorgvuldig geselecteerde vitamines, mineralen en voedingssto…" at bounding box center [360, 138] width 107 height 32
drag, startPoint x: 328, startPoint y: 147, endPoint x: 308, endPoint y: 120, distance: 32.8
click at [308, 122] on p "Deze formule bevat zorgvuldig geselecteerde vitamines, mineralen en voedingssto…" at bounding box center [360, 138] width 107 height 32
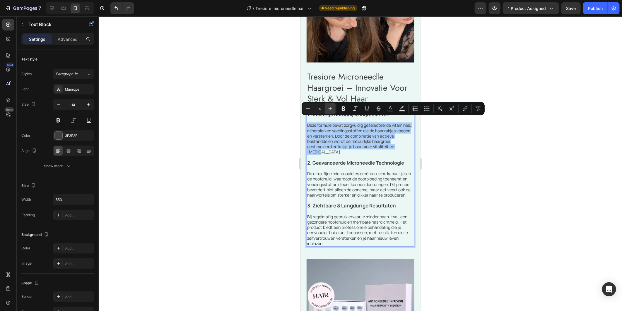
click at [329, 108] on icon "Editor contextual toolbar" at bounding box center [331, 109] width 6 height 6
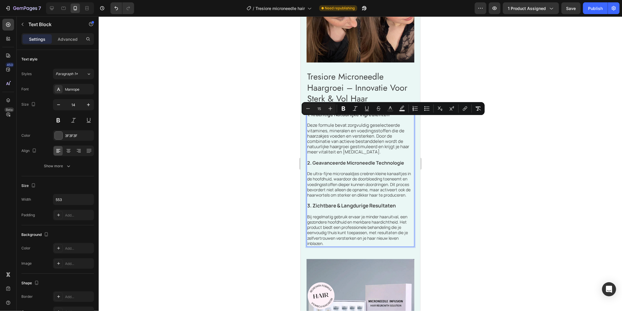
type input "14"
click at [369, 174] on p "De ultra-fijne micronaaldjes creëren kleine kanaaltjes in de hoofdhuid, waardoo…" at bounding box center [360, 184] width 107 height 27
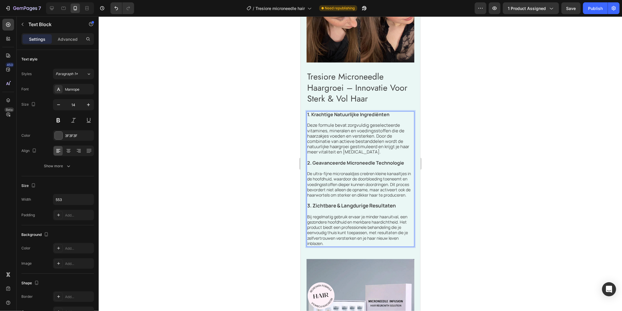
click at [349, 201] on p "Rich Text Editor. Editing area: main" at bounding box center [360, 199] width 107 height 5
drag, startPoint x: 347, startPoint y: 198, endPoint x: 337, endPoint y: 194, distance: 10.4
click at [337, 193] on p "De ultra-fijne micronaaldjes creëren kleine kanaaltjes in de hoofdhuid, waardoo…" at bounding box center [360, 184] width 107 height 27
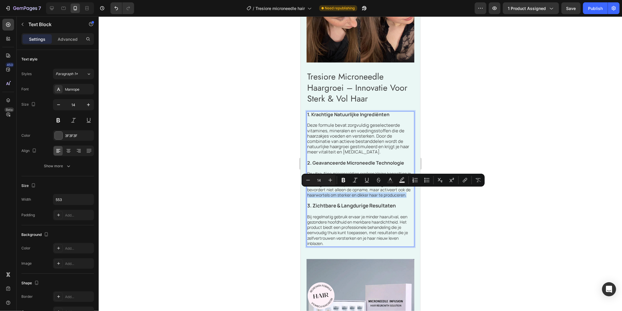
click at [344, 197] on p "De ultra-fijne micronaaldjes creëren kleine kanaaltjes in de hoofdhuid, waardoo…" at bounding box center [360, 184] width 107 height 27
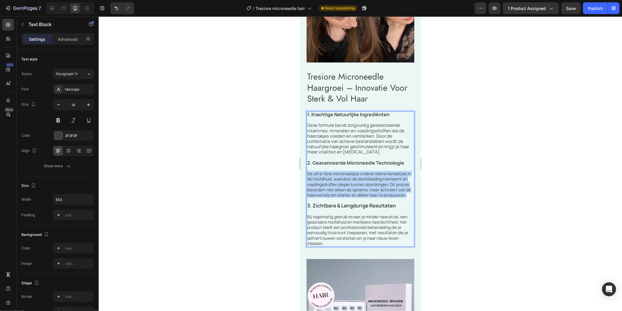
drag, startPoint x: 347, startPoint y: 198, endPoint x: 306, endPoint y: 171, distance: 48.8
click at [307, 171] on div "1. Krachtige Natuurlijke Ingrediënten Deze formule bevat zorgvuldig geselecteer…" at bounding box center [361, 178] width 108 height 135
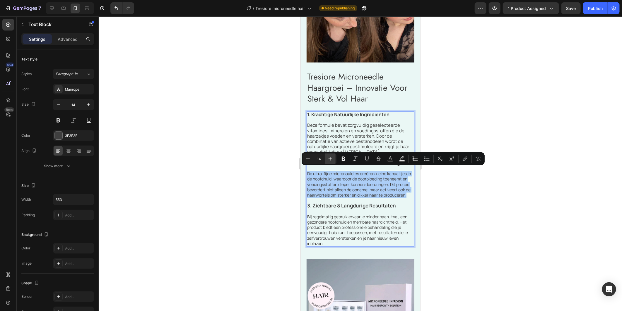
click at [328, 157] on icon "Editor contextual toolbar" at bounding box center [331, 159] width 6 height 6
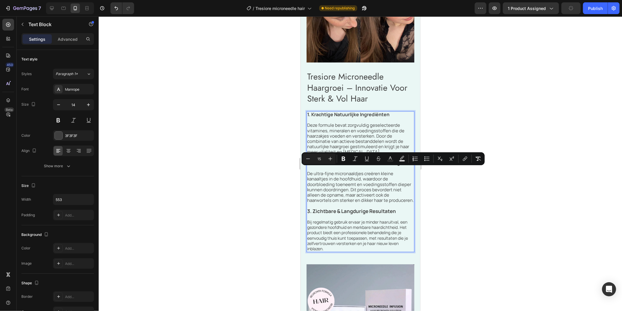
type input "14"
click at [324, 244] on p "Bij regelmatig gebruik ervaar je minder haaruitval, een gezondere hoofdhuid en …" at bounding box center [360, 235] width 107 height 32
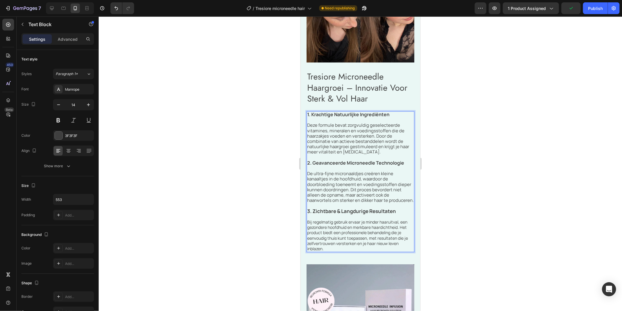
click at [327, 250] on p "Bij regelmatig gebruik ervaar je minder haaruitval, een gezondere hoofdhuid en …" at bounding box center [360, 235] width 107 height 32
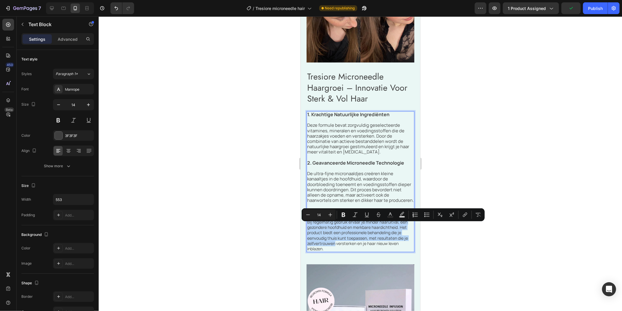
drag, startPoint x: 326, startPoint y: 250, endPoint x: 313, endPoint y: 235, distance: 20.1
click at [313, 244] on p "Bij regelmatig gebruik ervaar je minder haaruitval, een gezondere hoofdhuid en …" at bounding box center [360, 235] width 107 height 32
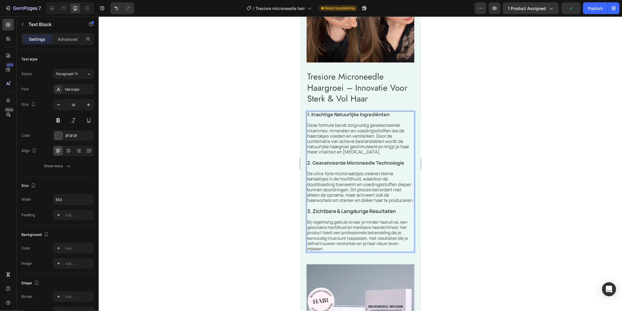
click at [324, 251] on p "Bij regelmatig gebruik ervaar je minder haaruitval, een gezondere hoofdhuid en …" at bounding box center [360, 235] width 107 height 32
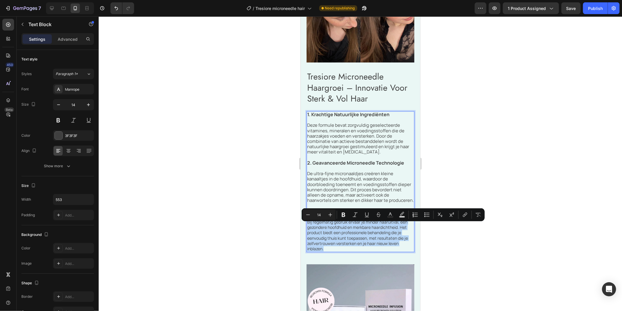
drag, startPoint x: 324, startPoint y: 252, endPoint x: 619, endPoint y: 237, distance: 295.8
click at [308, 226] on p "Bij regelmatig gebruik ervaar je minder haaruitval, een gezondere hoofdhuid en …" at bounding box center [360, 235] width 107 height 32
click at [329, 215] on icon "Editor contextual toolbar" at bounding box center [331, 215] width 6 height 6
type input "15"
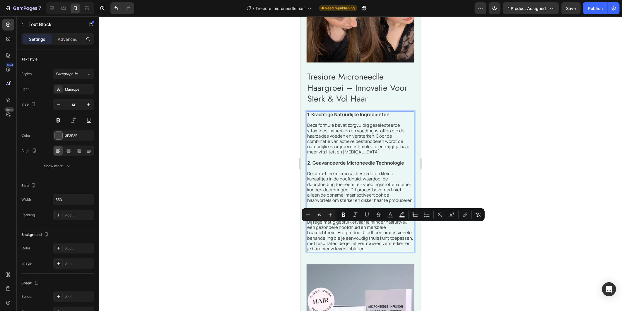
click at [354, 170] on span "De ultra-fijne micronaaldjes creëren kleine kanaaltjes in de hoofdhuid, waardoo…" at bounding box center [360, 186] width 107 height 33
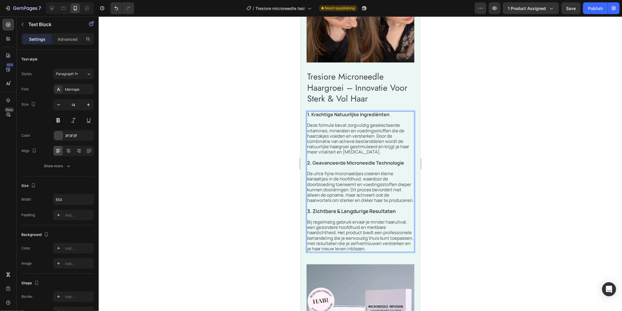
click at [395, 214] on strong "3. Zichtbare & Langdurige Resultaten" at bounding box center [351, 210] width 89 height 7
click at [396, 214] on strong "3. Zichtbare & Langdurige Resultaten" at bounding box center [351, 210] width 89 height 7
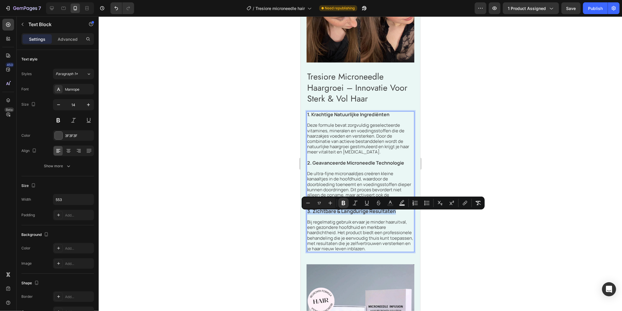
drag, startPoint x: 396, startPoint y: 217, endPoint x: 308, endPoint y: 213, distance: 88.0
click at [308, 213] on strong "3. Zichtbare & Langdurige Resultaten" at bounding box center [351, 210] width 89 height 7
click at [448, 142] on div at bounding box center [361, 163] width 524 height 294
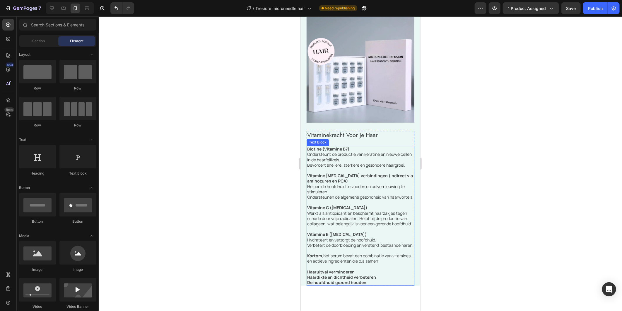
scroll to position [1076, 0]
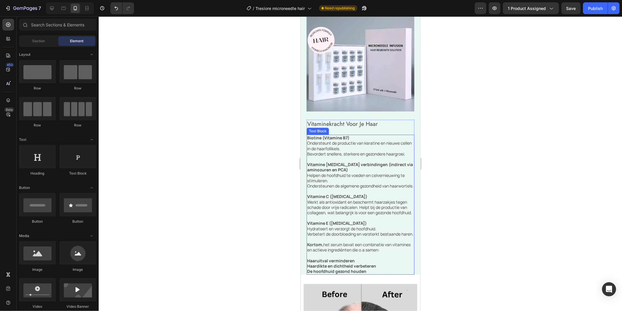
click at [379, 136] on div "Vitaminekracht Voor Je Haar Heading Biotine (Vitamine B7) Ondersteunt de produc…" at bounding box center [361, 196] width 108 height 155
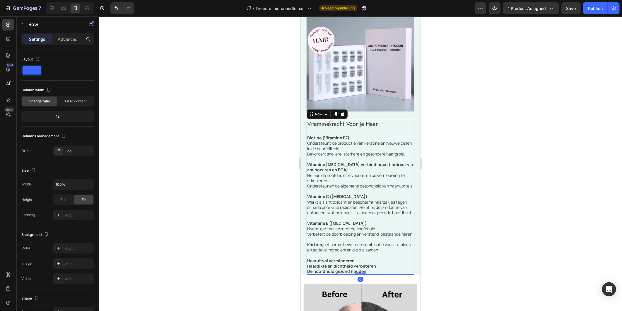
click at [380, 128] on h2 "Vitaminekracht Voor Je Haar" at bounding box center [361, 123] width 108 height 9
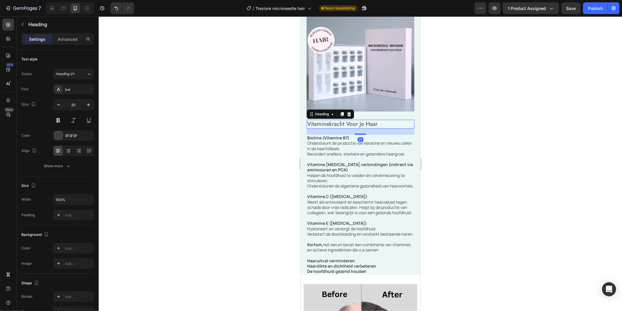
click at [380, 128] on h2 "Vitaminekracht Voor Je Haar" at bounding box center [361, 123] width 108 height 9
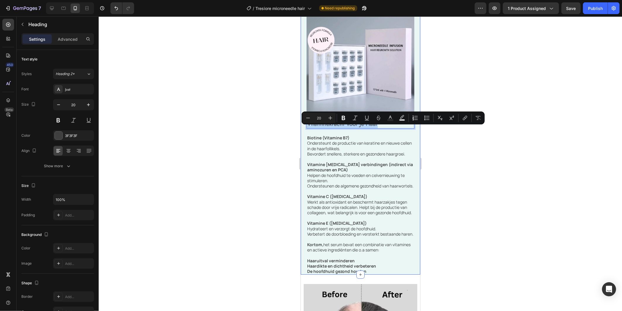
drag, startPoint x: 380, startPoint y: 132, endPoint x: 306, endPoint y: 130, distance: 74.5
click at [479, 157] on div at bounding box center [361, 163] width 524 height 294
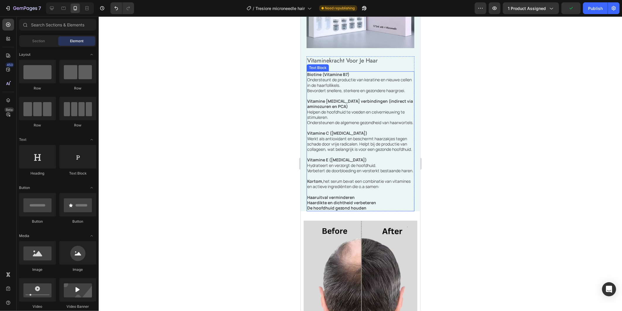
scroll to position [1141, 0]
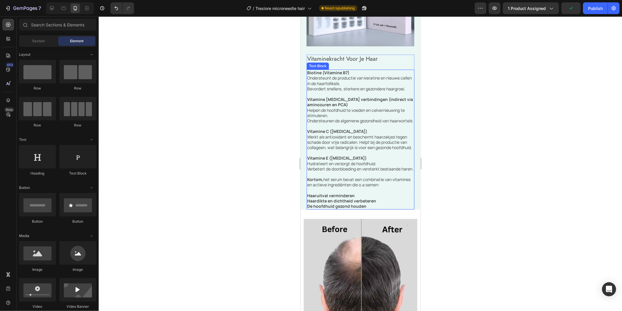
click at [377, 208] on p "De hoofdhuid gezond houden" at bounding box center [360, 205] width 107 height 5
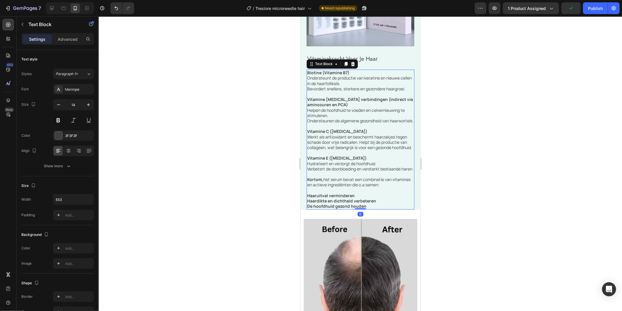
click at [376, 208] on p "De hoofdhuid gezond houden" at bounding box center [360, 205] width 107 height 5
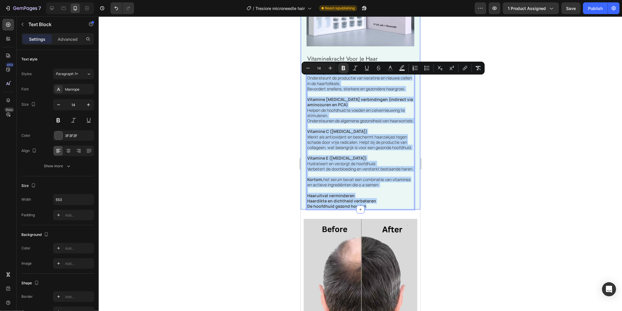
drag, startPoint x: 375, startPoint y: 229, endPoint x: 306, endPoint y: 79, distance: 165.1
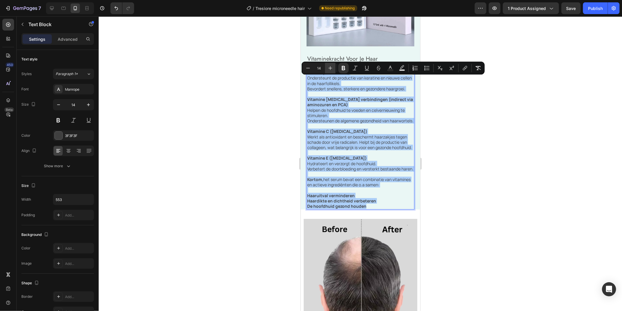
click at [331, 69] on icon "Editor contextual toolbar" at bounding box center [331, 68] width 6 height 6
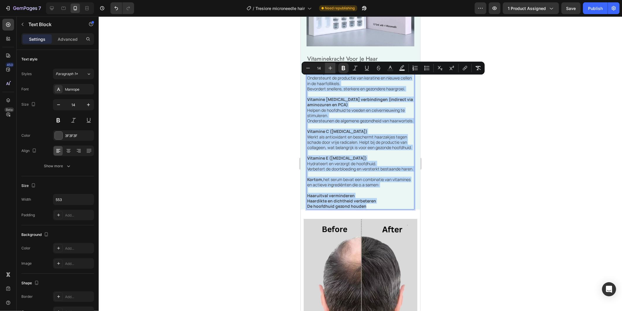
type input "15"
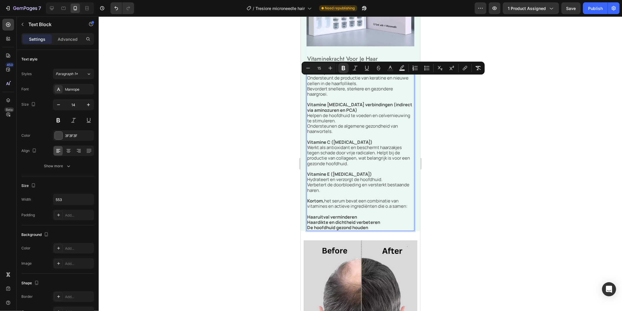
click at [444, 103] on div at bounding box center [361, 163] width 524 height 294
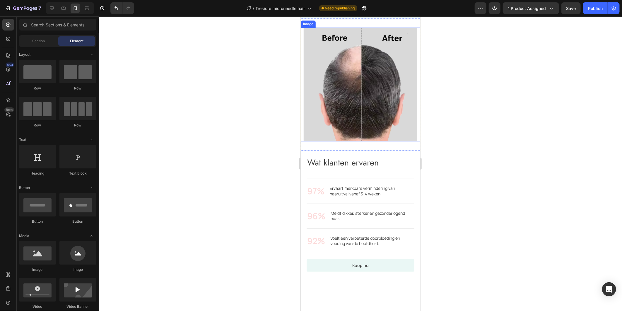
scroll to position [1434, 0]
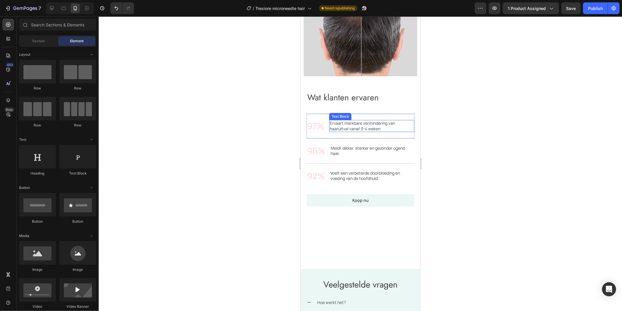
click at [380, 120] on p "Ervaart merkbare vermindering van haaruitval vanaf 3-4 weken" at bounding box center [372, 125] width 84 height 11
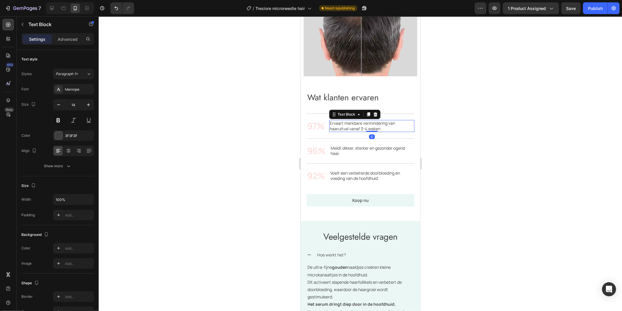
click at [383, 122] on p "Ervaart merkbare vermindering van haaruitval vanaf 3-4 weken" at bounding box center [372, 125] width 84 height 11
drag, startPoint x: 383, startPoint y: 122, endPoint x: 329, endPoint y: 114, distance: 54.5
click at [329, 114] on div "97% Text Block Ervaart merkbare vermindering van haaruitval vanaf 3-4 weken Tex…" at bounding box center [361, 125] width 108 height 25
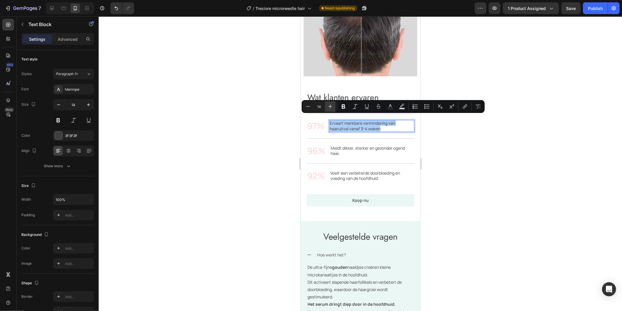
click at [331, 106] on icon "Editor contextual toolbar" at bounding box center [331, 106] width 6 height 6
type input "15"
click at [364, 147] on p "Meldt dikker, sterker en gezonder ogend haar." at bounding box center [372, 150] width 83 height 11
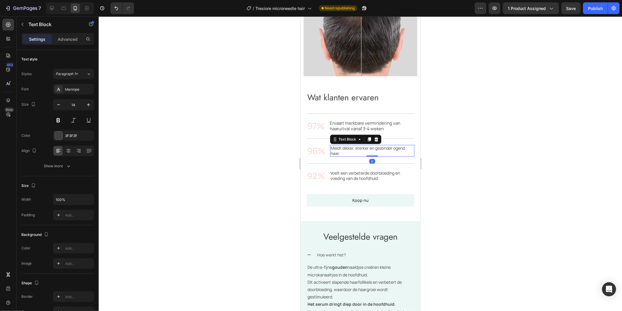
click at [351, 146] on p "Meldt dikker, sterker en gezonder ogend haar." at bounding box center [372, 150] width 83 height 11
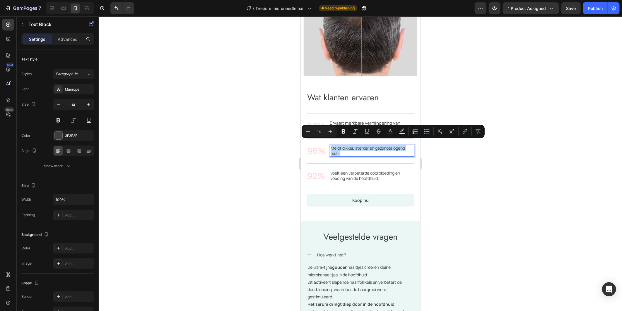
drag, startPoint x: 345, startPoint y: 147, endPoint x: 632, endPoint y: 152, distance: 287.2
click at [332, 145] on p "Meldt dikker, sterker en gezonder ogend haar." at bounding box center [372, 150] width 83 height 11
click at [331, 130] on icon "Editor contextual toolbar" at bounding box center [331, 131] width 6 height 6
type input "15"
click at [369, 173] on p "Voelt een verbeterde doorbloeding en voeding van de hoofdhuid." at bounding box center [372, 175] width 84 height 11
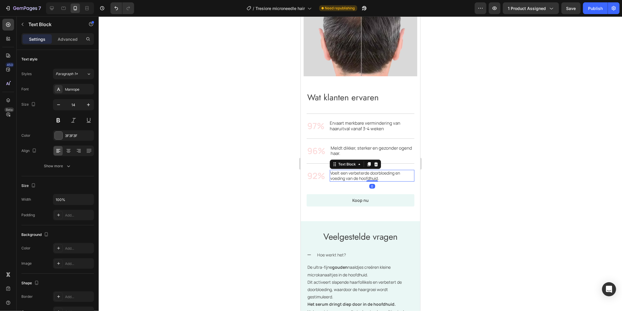
click at [387, 173] on p "Voelt een verbeterde doorbloeding en voeding van de hoofdhuid." at bounding box center [372, 175] width 84 height 11
drag, startPoint x: 386, startPoint y: 173, endPoint x: 329, endPoint y: 165, distance: 58.0
click at [329, 165] on div "92% Text Block Voelt een verbeterde doorbloeding en voeding van de hoofdhuid. T…" at bounding box center [361, 175] width 108 height 25
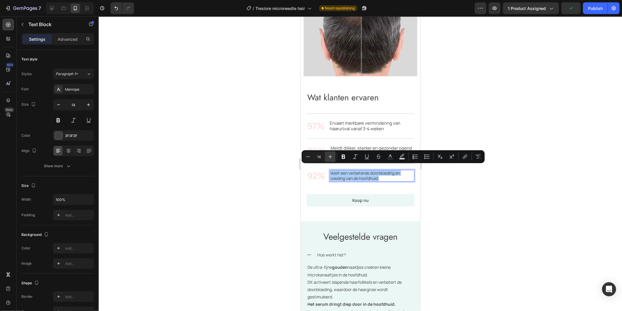
click at [333, 157] on icon "Editor contextual toolbar" at bounding box center [331, 157] width 6 height 6
type input "15"
click at [439, 185] on div at bounding box center [361, 163] width 524 height 294
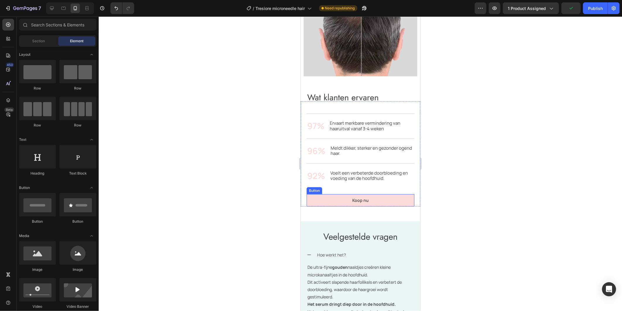
click at [366, 194] on button "Koop nu" at bounding box center [361, 200] width 108 height 12
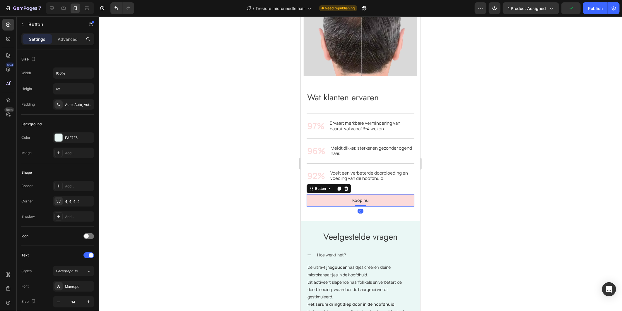
click at [369, 198] on button "Koop nu" at bounding box center [361, 200] width 108 height 12
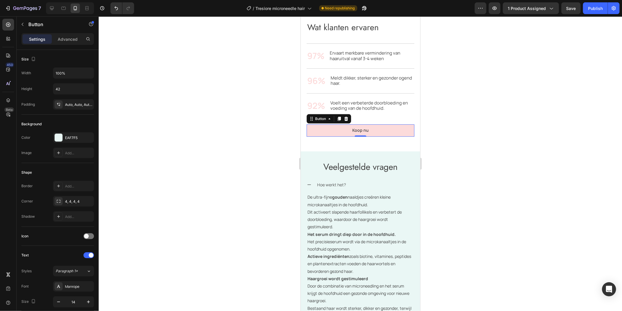
click at [347, 132] on button "Koop nu" at bounding box center [361, 130] width 108 height 12
click at [352, 127] on button "Koop nu" at bounding box center [361, 130] width 108 height 12
click at [365, 132] on p "Koop nu" at bounding box center [360, 129] width 16 height 5
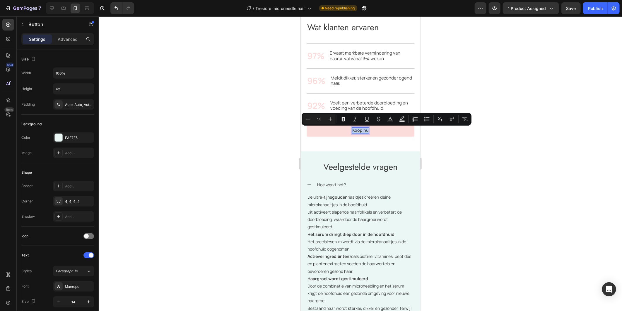
drag, startPoint x: 365, startPoint y: 132, endPoint x: 349, endPoint y: 131, distance: 15.9
click at [349, 131] on button "Koop nu" at bounding box center [361, 130] width 108 height 12
click at [329, 121] on button "Plus" at bounding box center [330, 119] width 11 height 11
type input "15"
click at [336, 130] on button "Koop nu" at bounding box center [361, 130] width 108 height 12
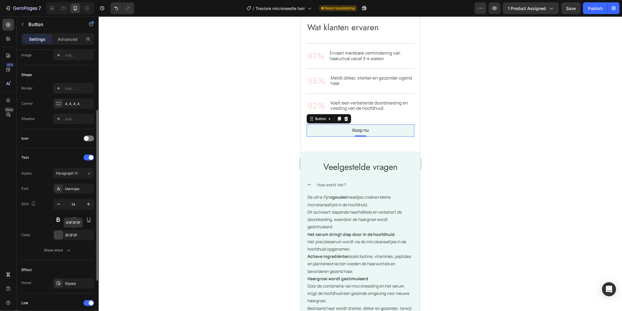
scroll to position [173, 0]
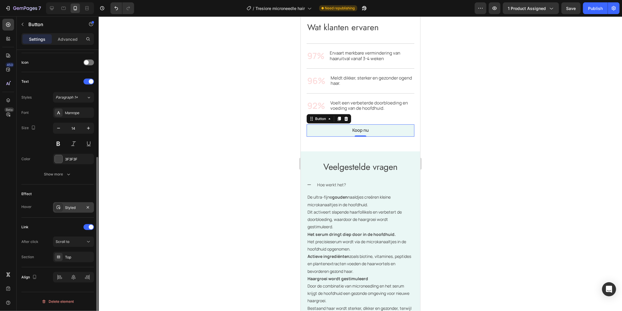
click at [77, 207] on div "Styled" at bounding box center [73, 207] width 17 height 5
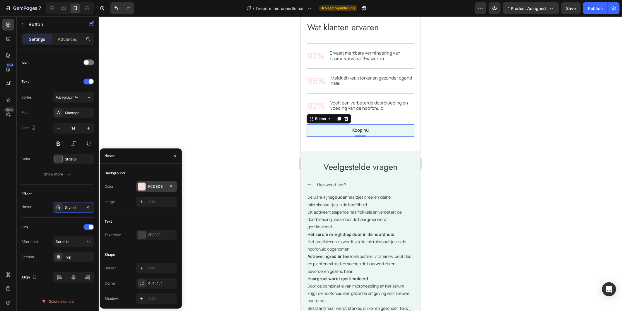
click at [143, 184] on div at bounding box center [142, 187] width 8 height 8
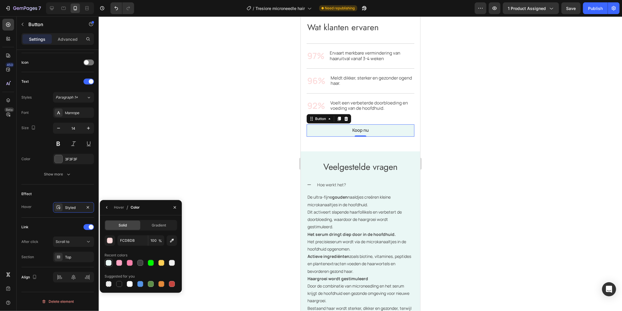
click at [109, 260] on div at bounding box center [109, 263] width 6 height 6
type input "EAF7F5"
click at [222, 168] on div at bounding box center [361, 163] width 524 height 294
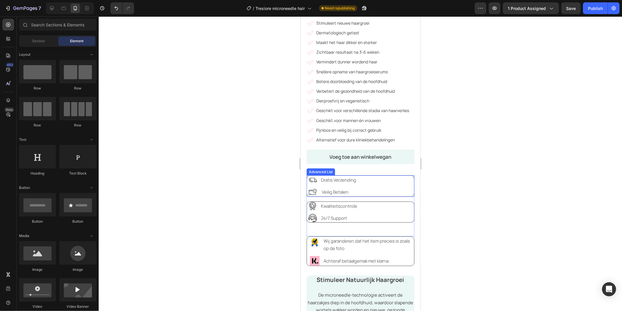
scroll to position [229, 0]
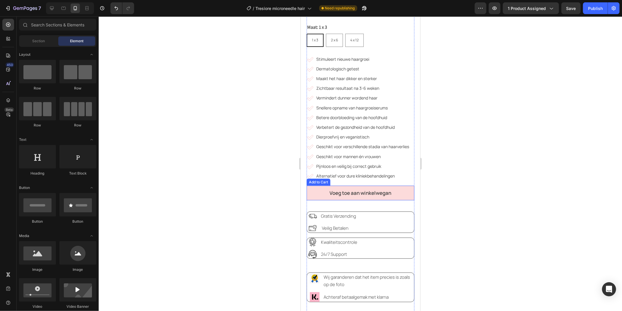
click at [319, 192] on button "Voeg toe aan winkelwegan" at bounding box center [361, 192] width 108 height 15
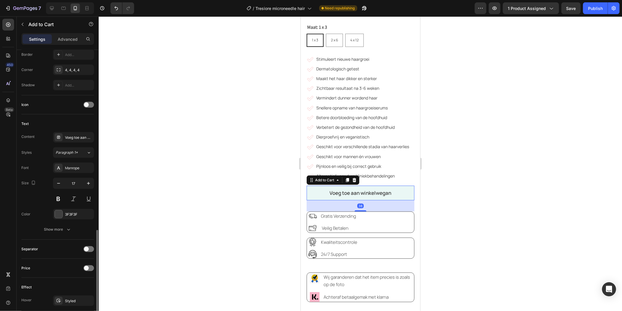
scroll to position [260, 0]
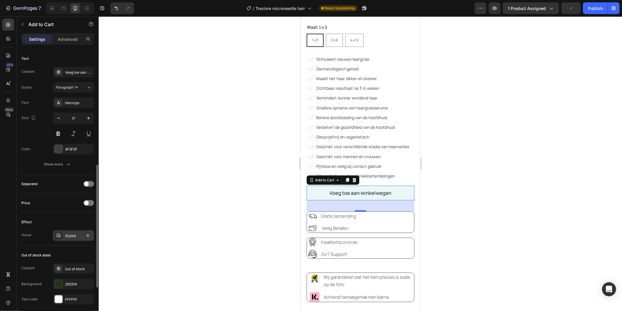
click at [81, 235] on div "Styled" at bounding box center [73, 235] width 17 height 5
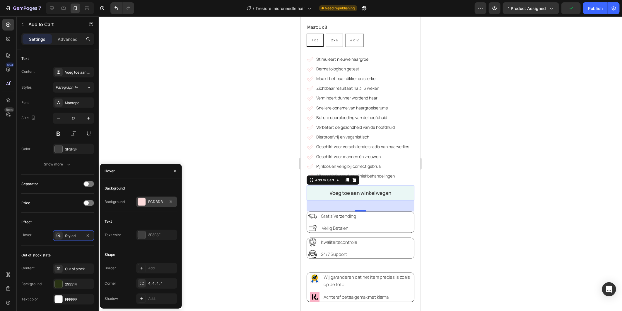
click at [142, 205] on div at bounding box center [142, 202] width 8 height 8
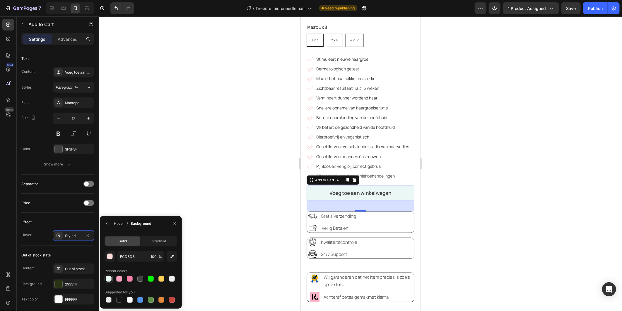
click at [108, 276] on div at bounding box center [109, 278] width 6 height 6
type input "EAF7F5"
click at [227, 214] on div at bounding box center [361, 163] width 524 height 294
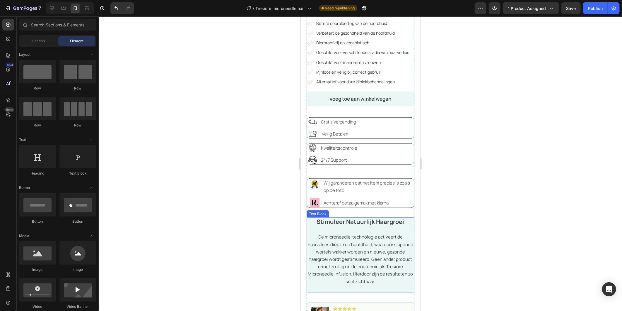
scroll to position [327, 0]
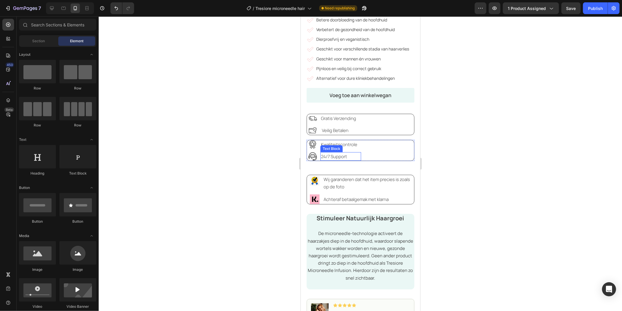
click at [341, 147] on span "Kwaliteitscontrole" at bounding box center [339, 144] width 36 height 6
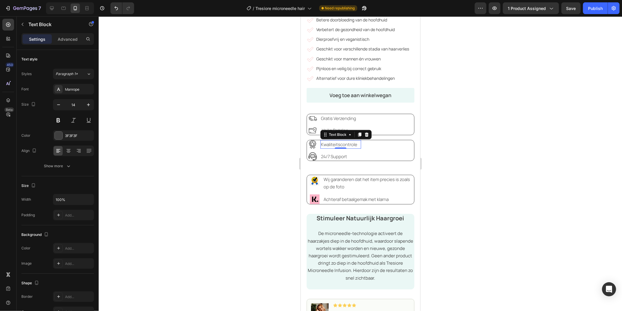
drag, startPoint x: 353, startPoint y: 146, endPoint x: 357, endPoint y: 147, distance: 4.5
click at [353, 146] on span "Kwaliteitscontrole" at bounding box center [339, 144] width 36 height 6
drag, startPoint x: 358, startPoint y: 147, endPoint x: 318, endPoint y: 144, distance: 40.3
click at [318, 144] on li "Image Kwaliteitscontrole Text Block 0" at bounding box center [334, 144] width 54 height 8
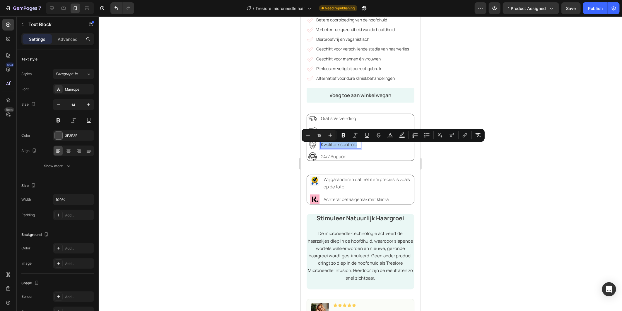
click at [466, 183] on div at bounding box center [361, 163] width 524 height 294
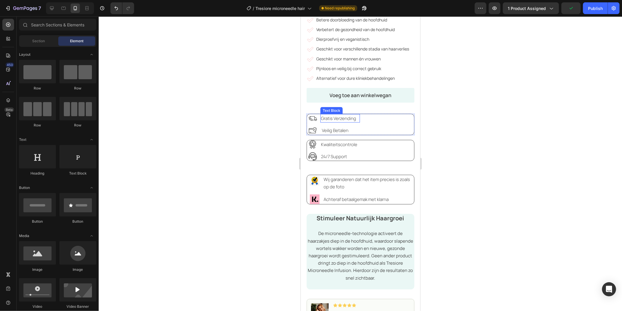
click at [356, 120] on span "gratis verzending" at bounding box center [338, 118] width 35 height 6
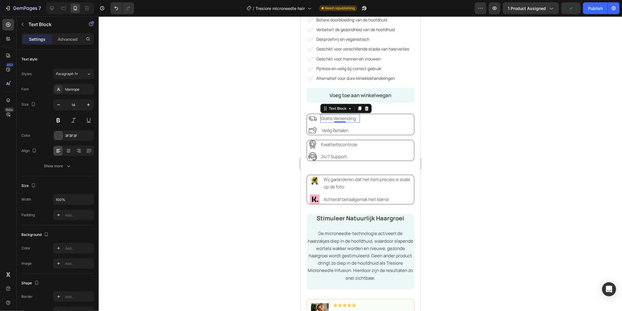
click at [359, 121] on p "gratis verzending" at bounding box center [340, 117] width 38 height 7
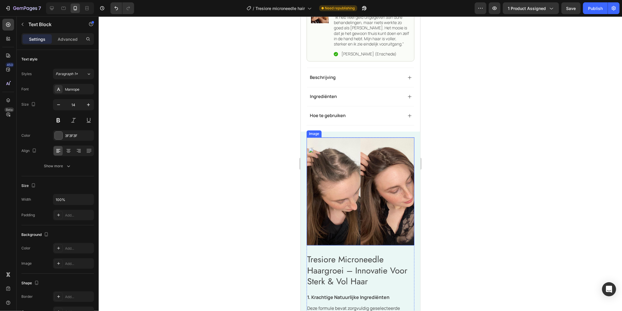
scroll to position [620, 0]
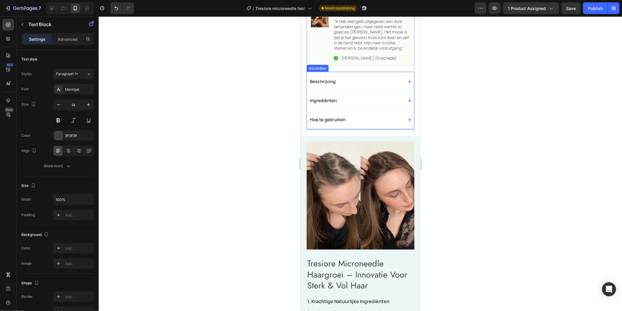
click at [330, 103] on span "Ingrediënten" at bounding box center [323, 100] width 27 height 6
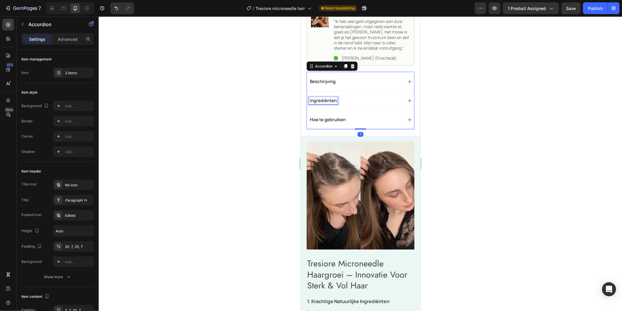
click at [336, 103] on span "Ingrediënten" at bounding box center [323, 100] width 27 height 6
drag, startPoint x: 336, startPoint y: 109, endPoint x: 310, endPoint y: 107, distance: 26.5
click at [310, 103] on span "Ingrediënten" at bounding box center [323, 100] width 27 height 6
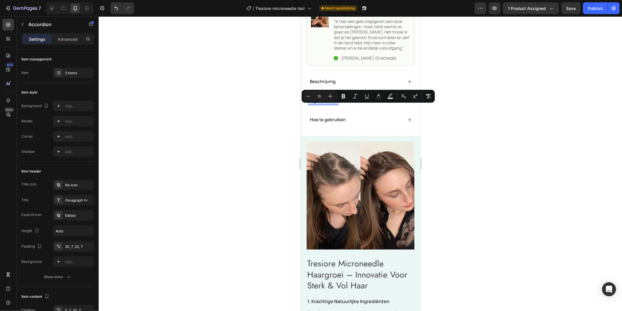
click at [482, 147] on div at bounding box center [361, 163] width 524 height 294
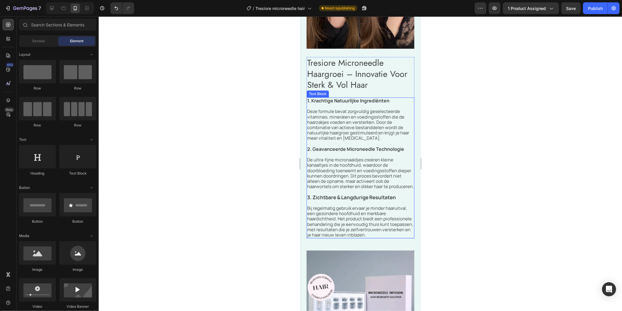
scroll to position [881, 0]
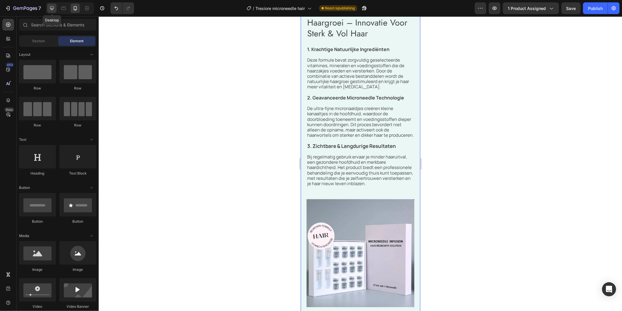
click at [52, 9] on icon at bounding box center [52, 8] width 6 height 6
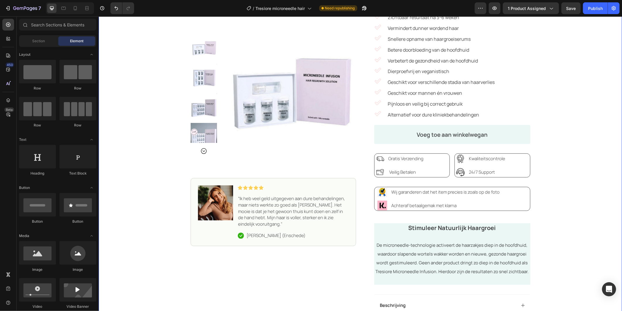
scroll to position [155, 0]
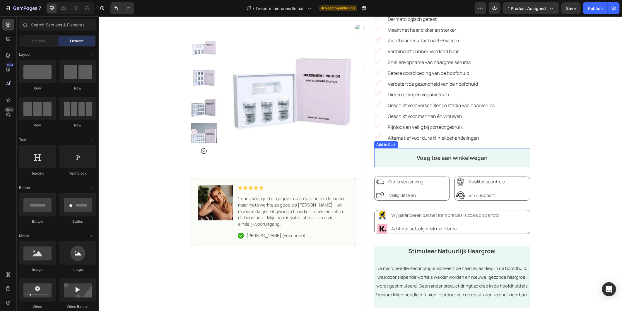
click at [394, 154] on button "Voeg toe aan winkelwegan" at bounding box center [452, 157] width 156 height 19
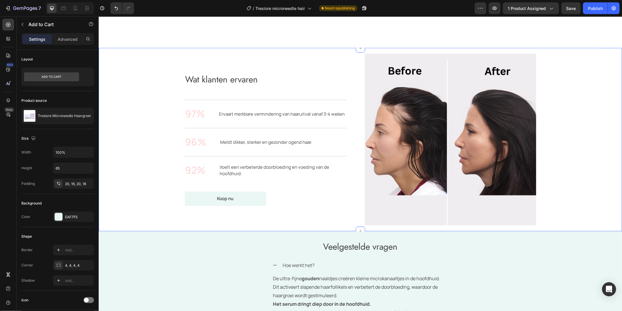
scroll to position [1054, 0]
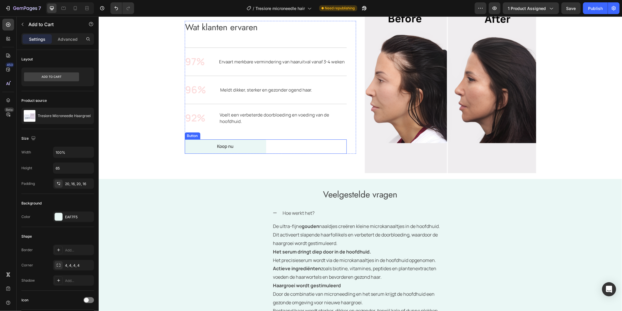
click at [243, 148] on button "Koop nu" at bounding box center [225, 146] width 81 height 14
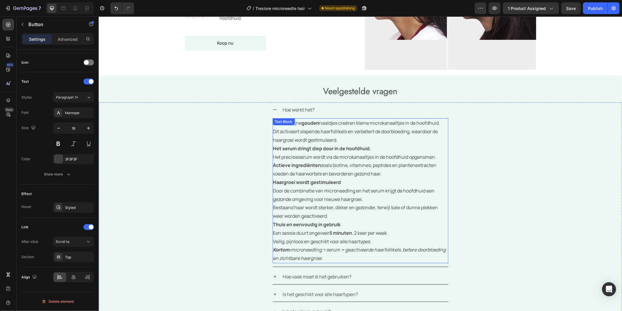
scroll to position [1151, 0]
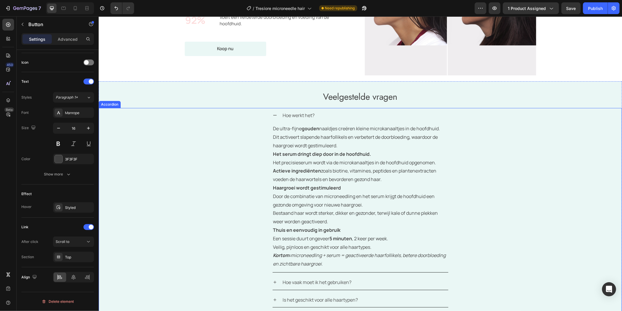
click at [273, 113] on icon at bounding box center [275, 115] width 5 height 5
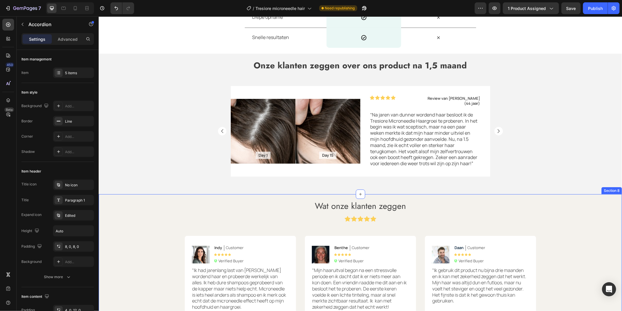
scroll to position [1461, 0]
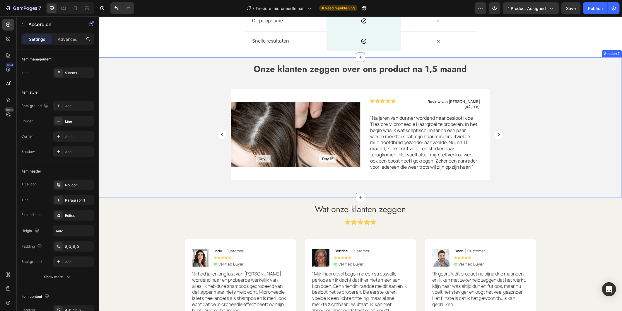
click at [153, 161] on div "Onze klanten zeggen over ons product na 1,5 maand Heading Day 1 Text Block Hero…" at bounding box center [360, 127] width 524 height 129
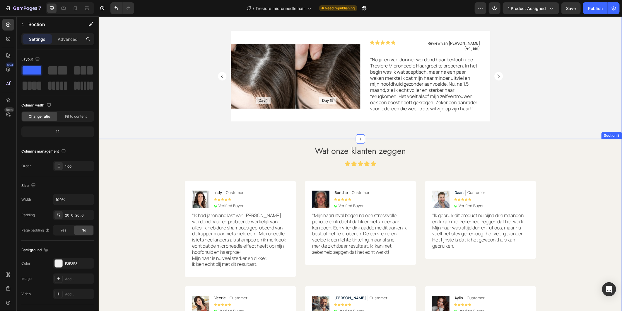
scroll to position [1526, 0]
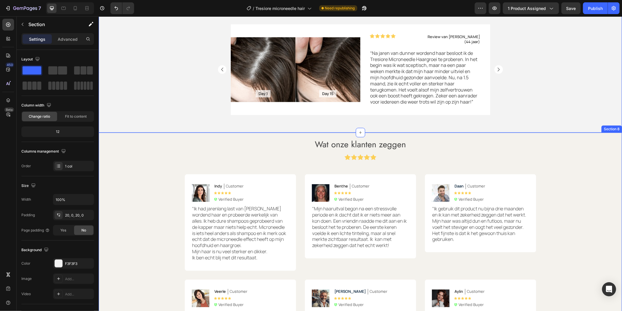
click at [137, 169] on div "Wat onze klanten zeggen Heading Icon Icon Icon Icon Icon Icon List Row Image In…" at bounding box center [360, 295] width 512 height 315
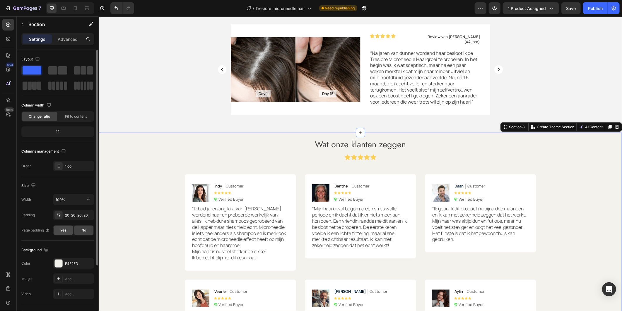
scroll to position [80, 0]
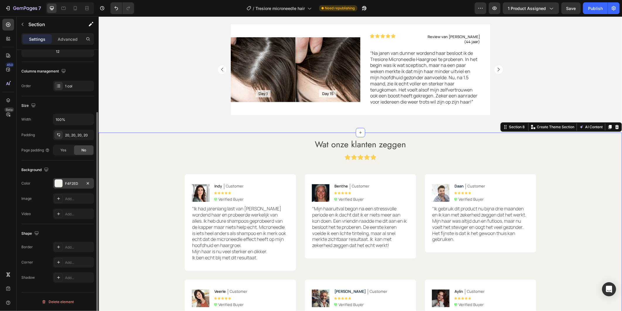
click at [72, 180] on div "F4F2ED" at bounding box center [73, 183] width 41 height 11
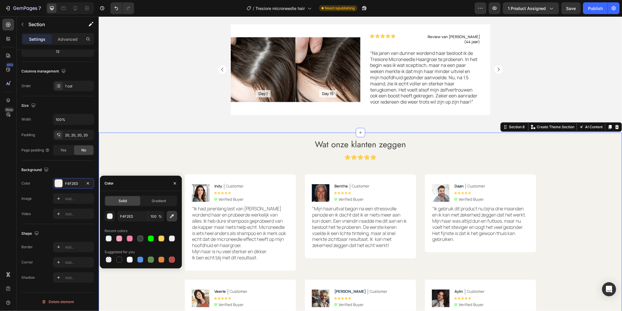
click at [171, 213] on icon "button" at bounding box center [172, 216] width 6 height 6
type input "F3F3F3"
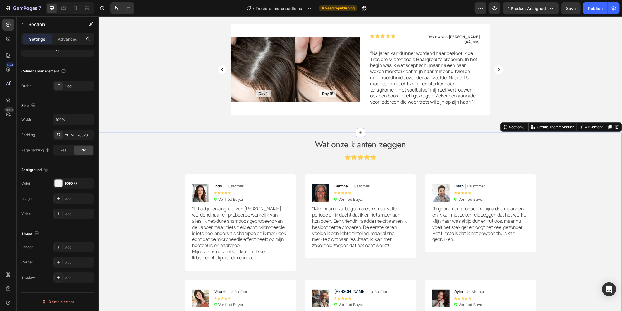
click at [572, 196] on div "Wat onze klanten zeggen Heading Icon Icon Icon Icon Icon Icon List Row Image In…" at bounding box center [360, 295] width 512 height 315
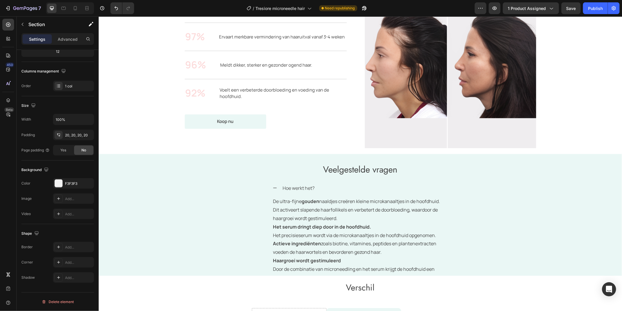
scroll to position [1006, 0]
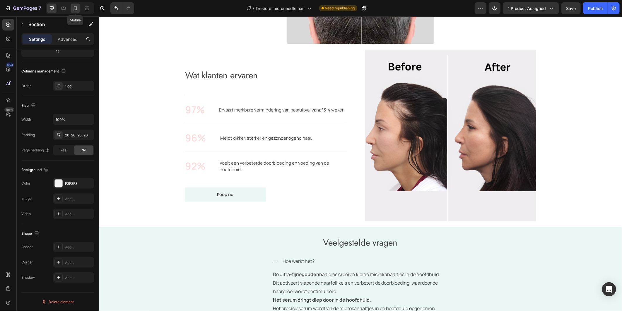
click at [77, 7] on icon at bounding box center [75, 8] width 6 height 6
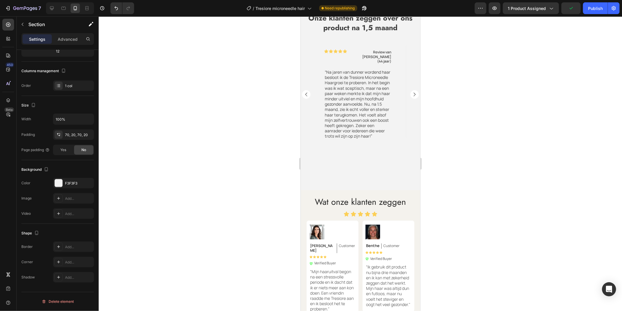
scroll to position [1624, 0]
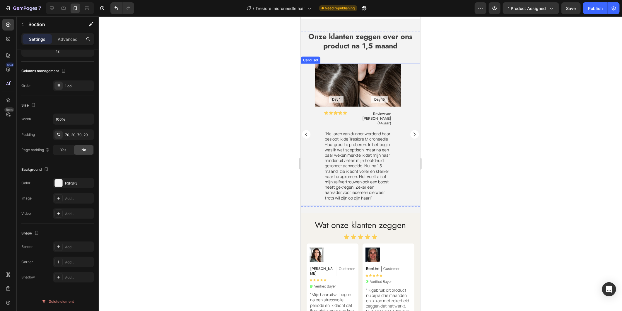
click at [310, 190] on div "Day 1 Text Block Hero Banner Day 15 Text Block Hero Banner Row Icon Icon Icon I…" at bounding box center [361, 134] width 120 height 142
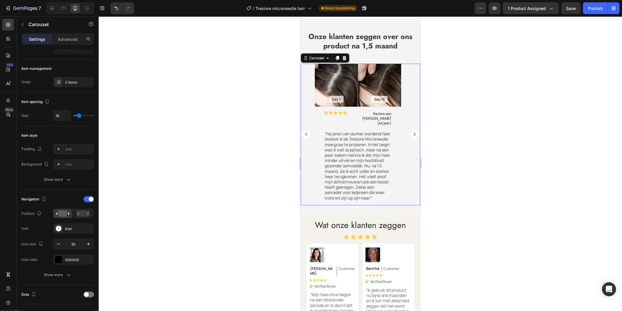
scroll to position [0, 0]
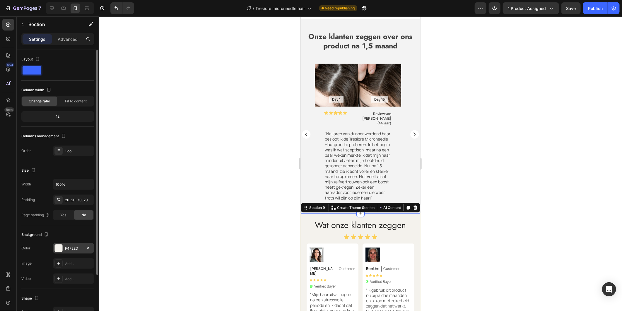
click at [62, 246] on div at bounding box center [59, 248] width 8 height 8
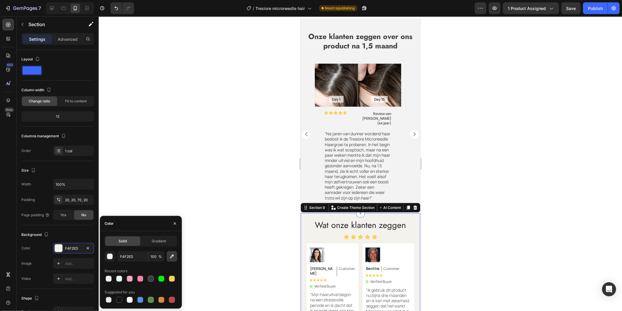
click at [172, 255] on icon "button" at bounding box center [172, 256] width 4 height 4
type input "F3F3F3"
click at [466, 203] on div at bounding box center [361, 163] width 524 height 294
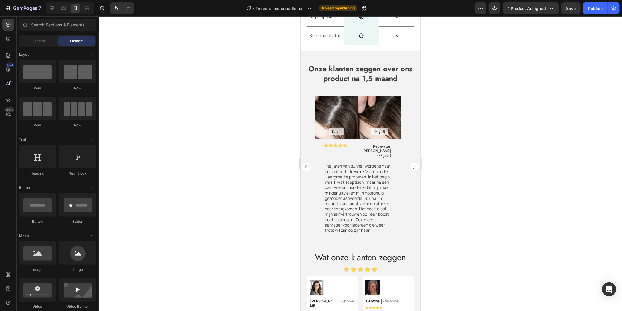
scroll to position [1592, 0]
click at [573, 7] on span "Save" at bounding box center [572, 8] width 10 height 5
click at [595, 7] on div "Publish" at bounding box center [595, 8] width 15 height 6
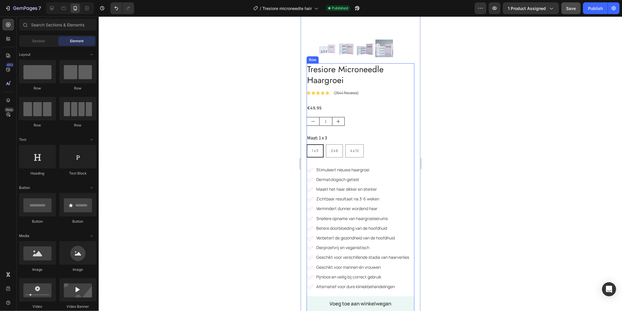
scroll to position [130, 0]
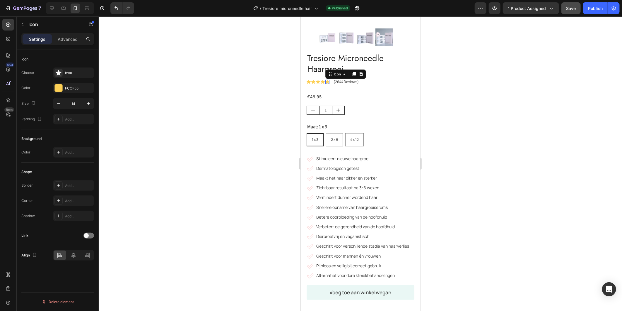
click at [328, 79] on div "Icon 0" at bounding box center [327, 81] width 4 height 4
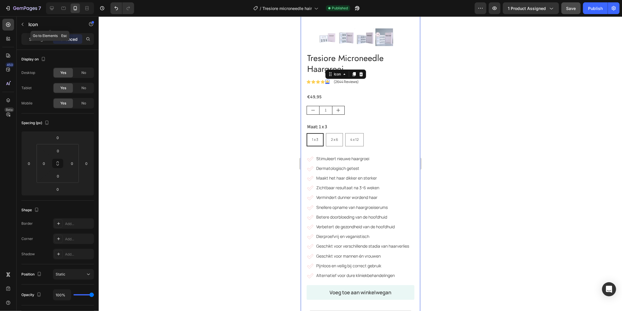
click at [24, 23] on icon "button" at bounding box center [22, 24] width 5 height 5
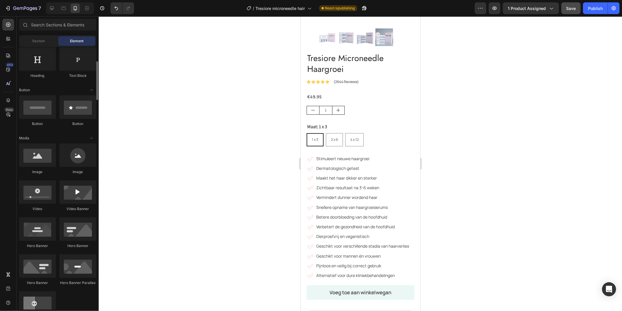
scroll to position [0, 0]
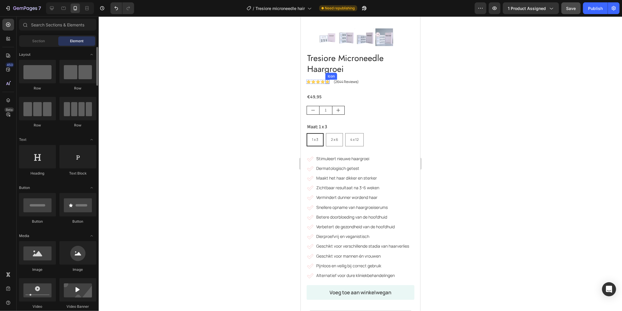
click at [326, 79] on icon at bounding box center [327, 81] width 4 height 4
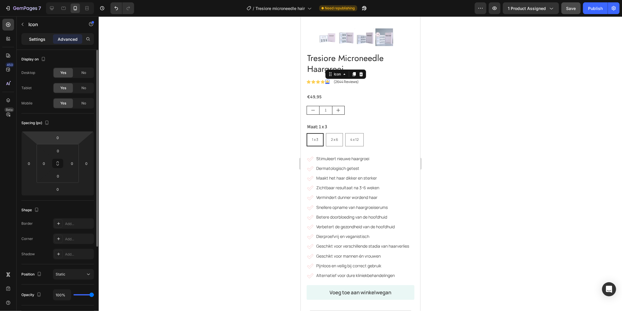
click at [36, 36] on p "Settings" at bounding box center [37, 39] width 16 height 6
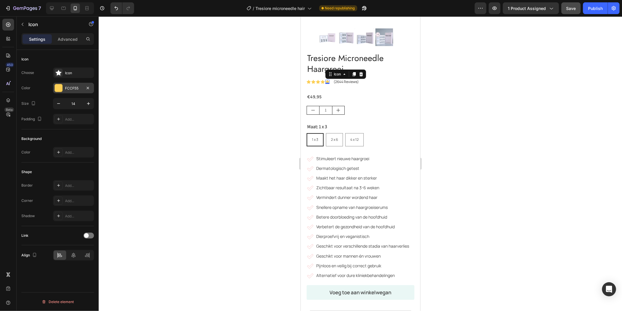
click at [57, 84] on div at bounding box center [59, 88] width 8 height 8
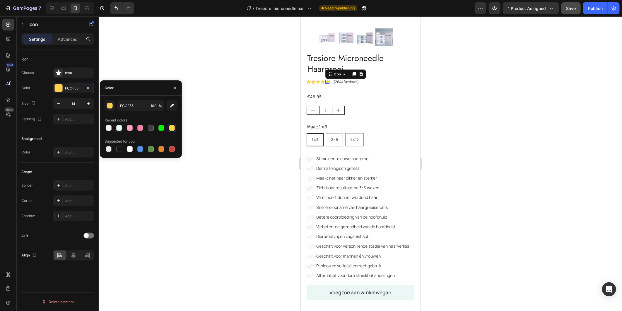
click at [120, 128] on div at bounding box center [119, 128] width 6 height 6
click at [171, 128] on div at bounding box center [172, 128] width 6 height 6
type input "FCCF55"
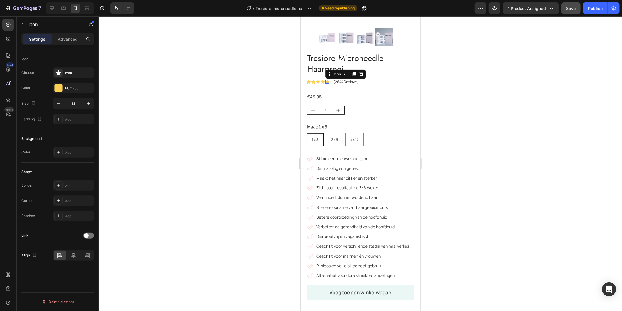
click at [470, 94] on div at bounding box center [361, 163] width 524 height 294
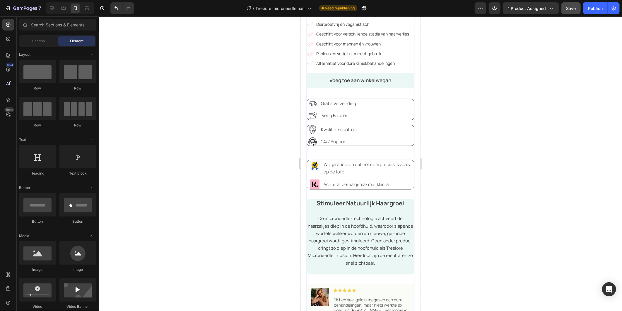
scroll to position [358, 0]
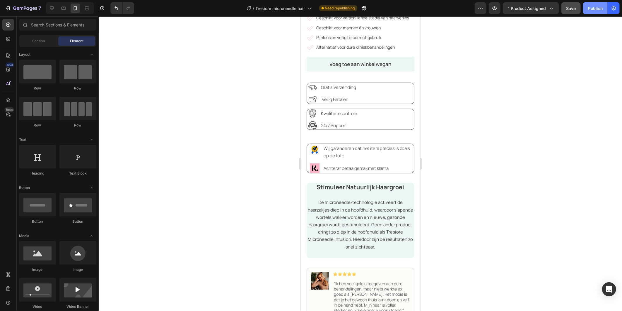
click at [593, 12] on button "Publish" at bounding box center [596, 8] width 25 height 12
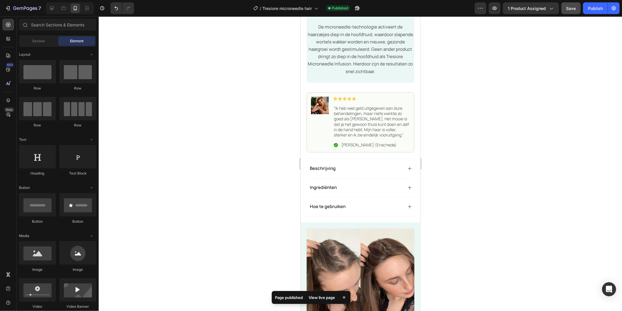
scroll to position [558, 0]
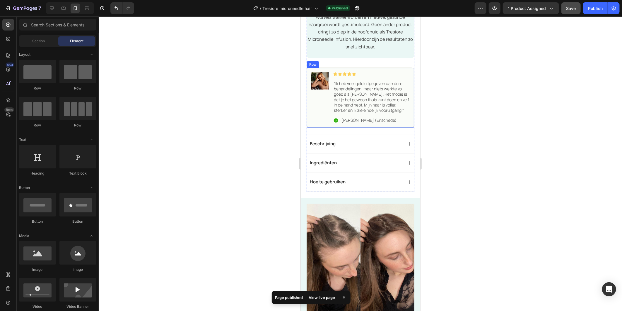
click at [320, 116] on div "Image" at bounding box center [320, 97] width 18 height 51
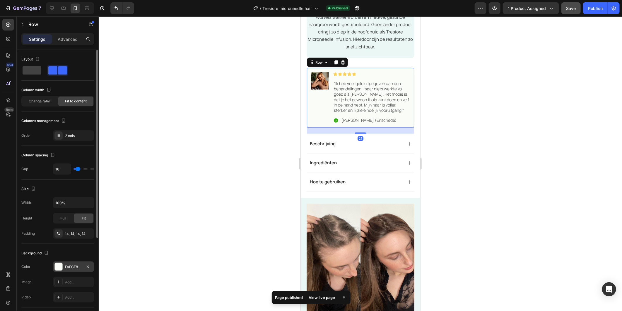
click at [53, 265] on div "FAFCF8" at bounding box center [73, 266] width 41 height 11
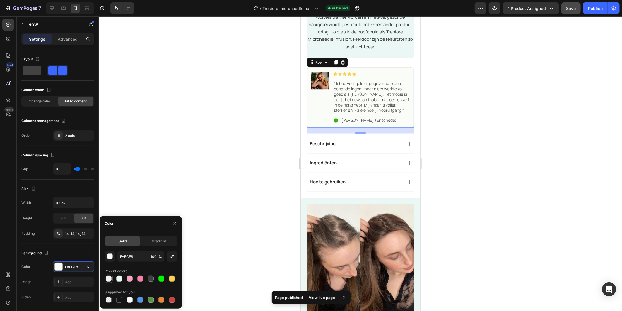
click at [109, 279] on div at bounding box center [109, 278] width 6 height 6
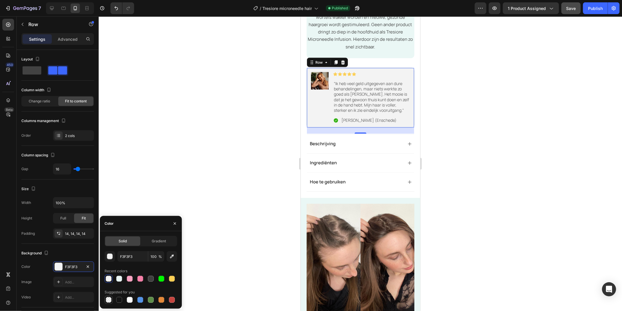
click at [106, 300] on div at bounding box center [109, 300] width 6 height 6
type input "000000"
type input "0"
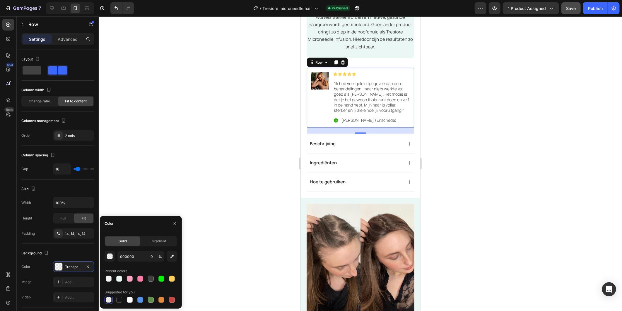
click at [571, 166] on div at bounding box center [361, 163] width 524 height 294
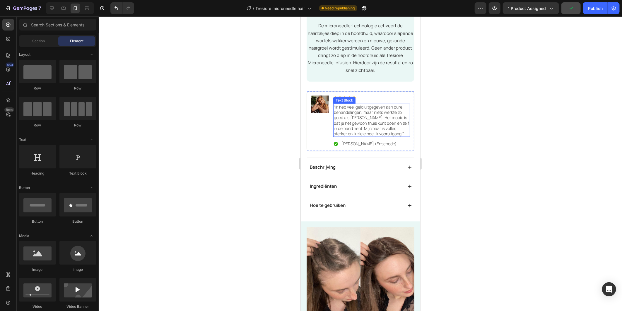
scroll to position [525, 0]
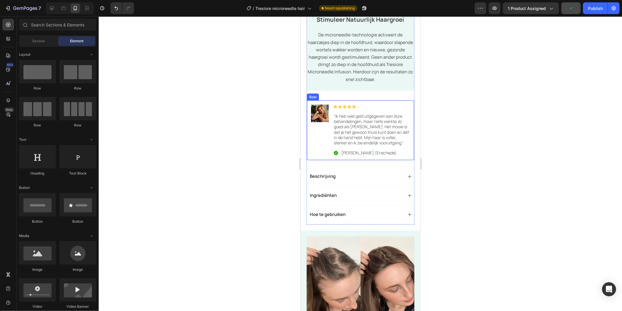
click at [315, 146] on div "Image" at bounding box center [320, 129] width 18 height 51
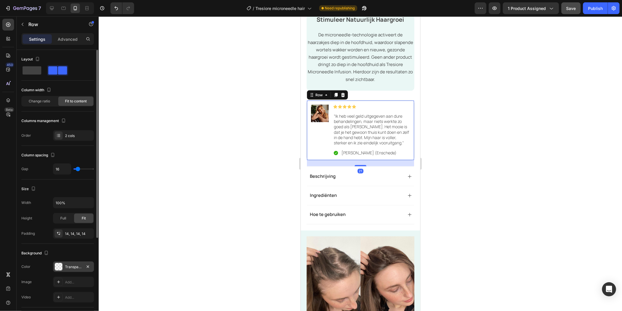
click at [62, 264] on div at bounding box center [59, 267] width 8 height 8
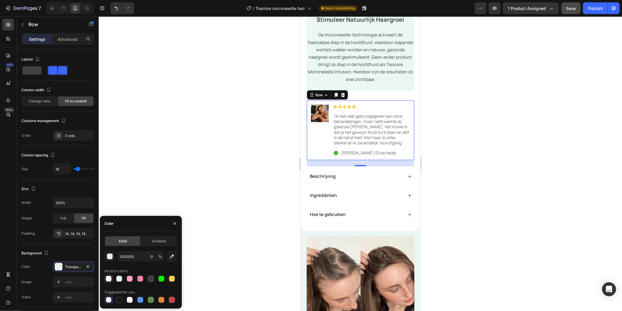
click at [107, 277] on div at bounding box center [109, 278] width 6 height 6
type input "F3F3F3"
type input "100"
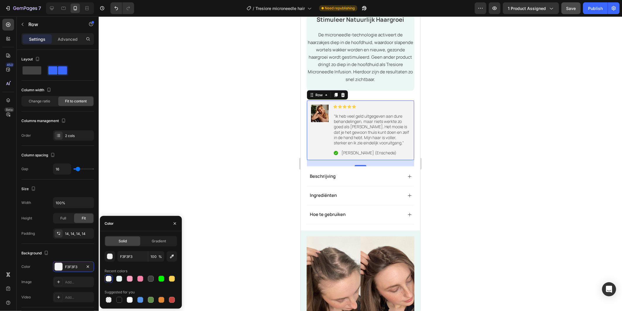
click at [222, 156] on div at bounding box center [361, 163] width 524 height 294
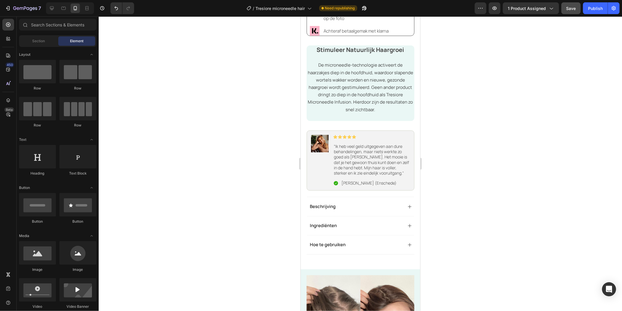
scroll to position [475, 0]
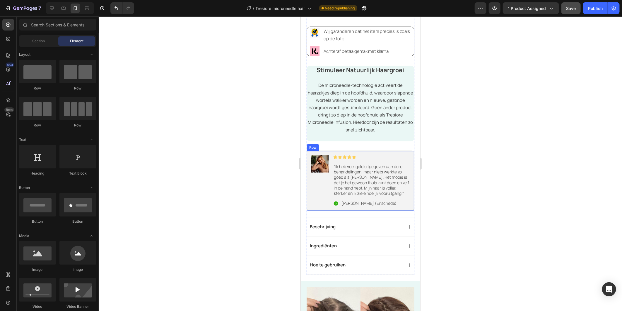
click at [323, 195] on div "Image" at bounding box center [320, 180] width 18 height 51
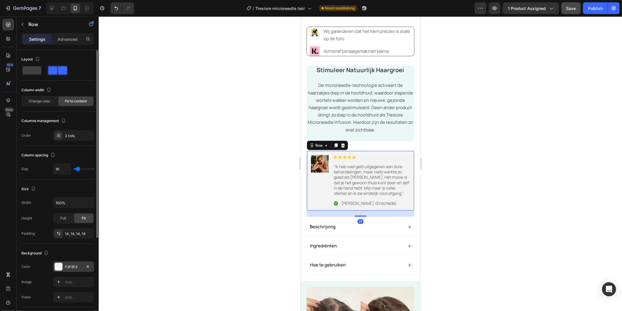
click at [62, 268] on div at bounding box center [59, 267] width 8 height 8
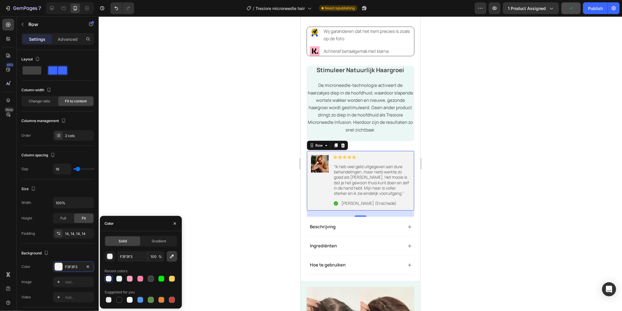
click at [171, 257] on icon "button" at bounding box center [172, 256] width 4 height 4
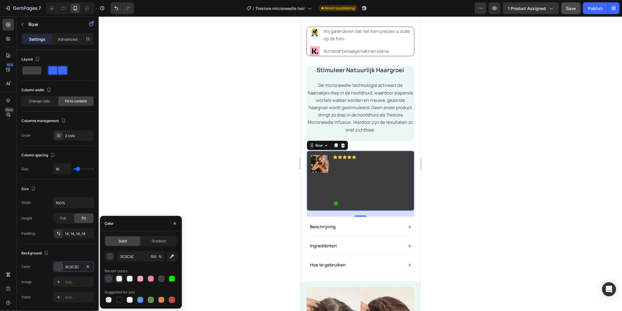
click at [119, 278] on div at bounding box center [119, 278] width 6 height 6
type input "F3F3F3"
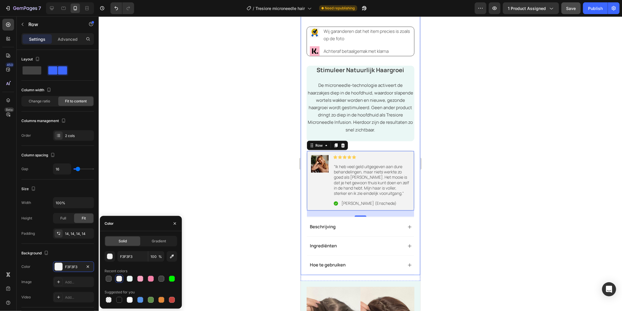
click at [496, 154] on div at bounding box center [361, 163] width 524 height 294
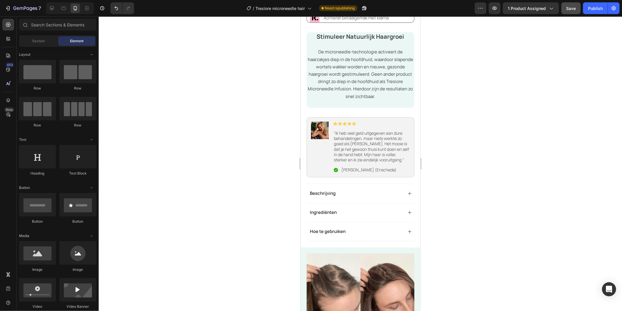
scroll to position [515, 0]
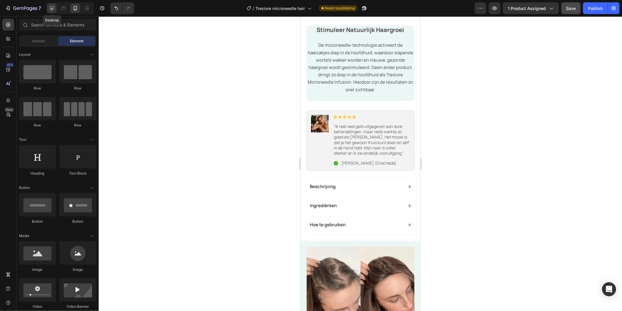
click at [51, 9] on icon at bounding box center [52, 8] width 6 height 6
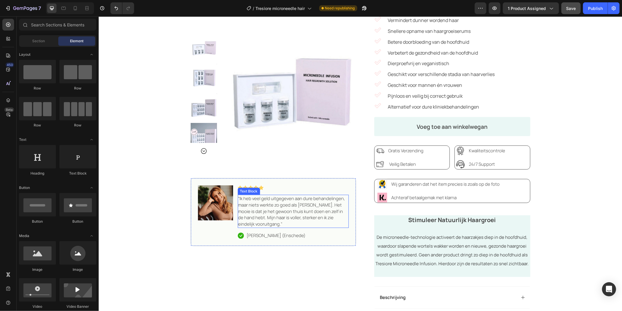
scroll to position [198, 0]
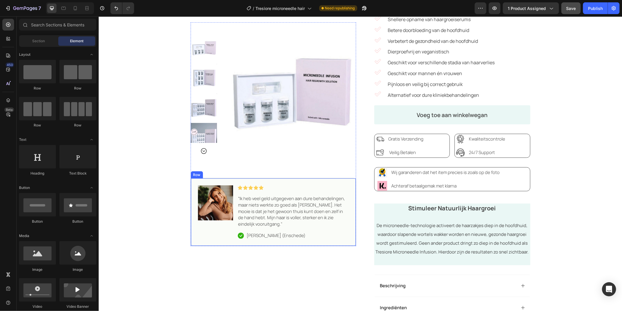
click at [211, 230] on div "Image" at bounding box center [215, 211] width 35 height 53
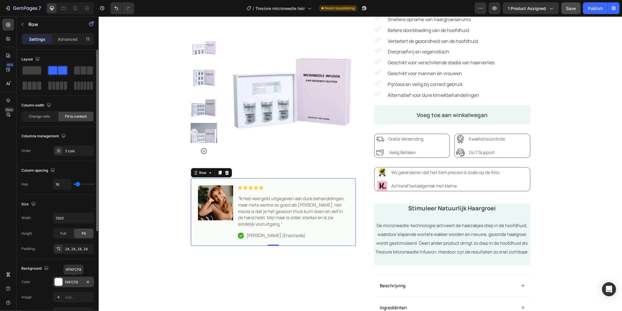
click at [68, 282] on div "FAFCF8" at bounding box center [73, 281] width 17 height 5
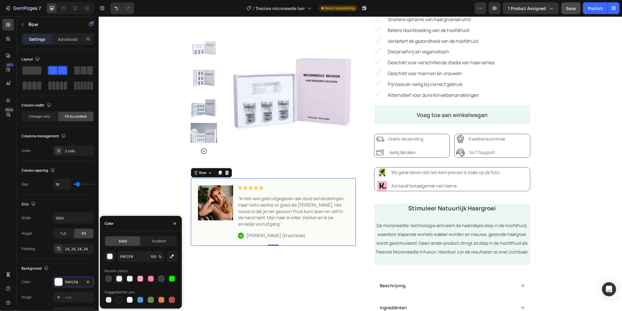
click at [118, 278] on div at bounding box center [119, 278] width 6 height 6
type input "F3F3F3"
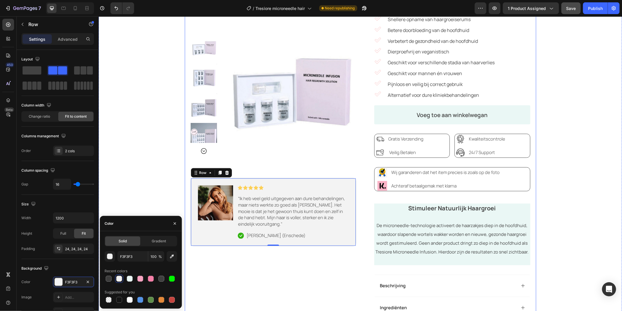
click at [283, 270] on div "Excellent Text Block Icon Icon Icon Icon Icon Icon List Icon Truspilot Text Blo…" at bounding box center [273, 106] width 166 height 485
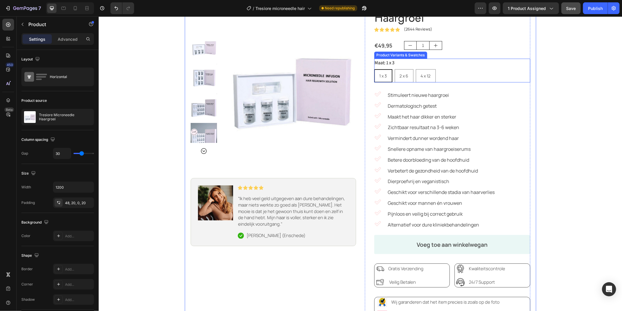
scroll to position [67, 0]
click at [75, 10] on icon at bounding box center [75, 8] width 6 height 6
type input "0"
type input "100%"
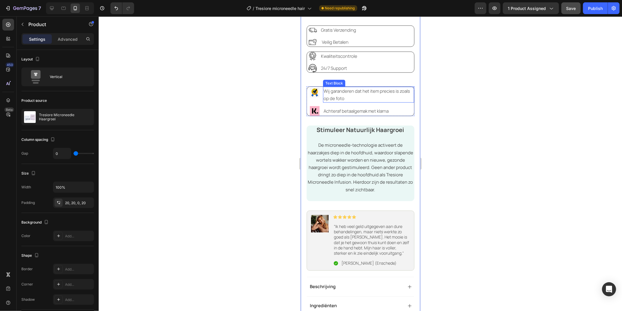
scroll to position [423, 0]
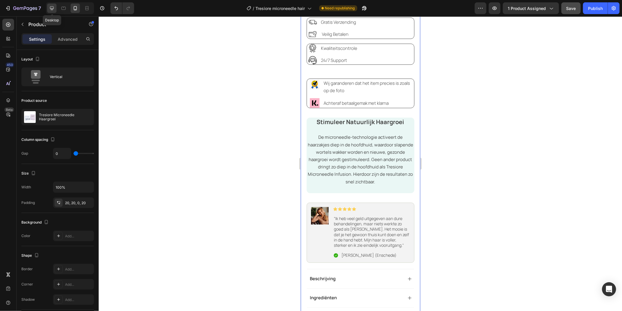
click at [50, 7] on icon at bounding box center [52, 8] width 6 height 6
type input "30"
type input "1200"
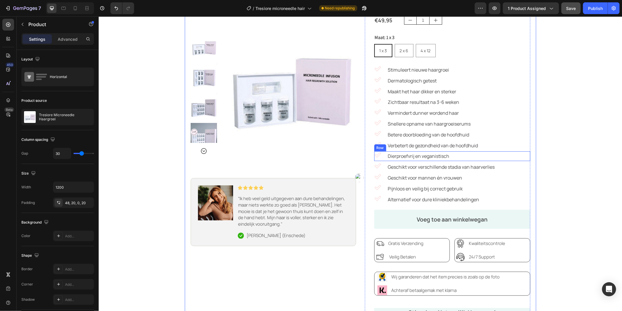
scroll to position [21, 0]
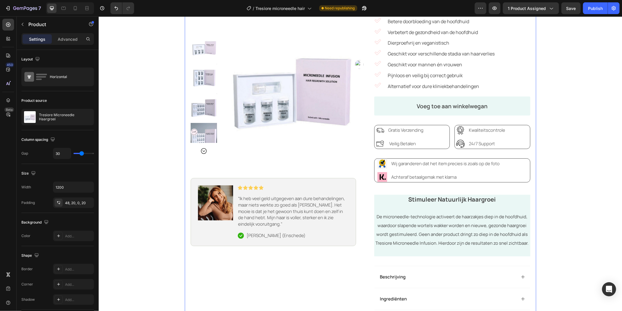
scroll to position [271, 0]
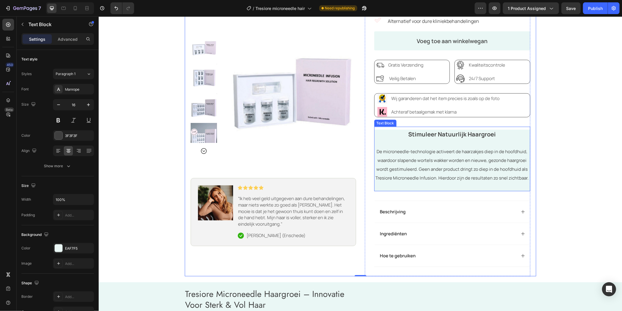
click at [494, 178] on span "De microneedle-technologie activeert de haarzakjes diep in de hoofdhuid, waardo…" at bounding box center [452, 164] width 153 height 32
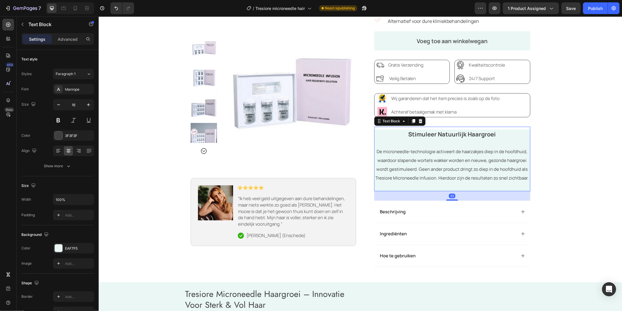
click at [497, 180] on span "De microneedle-technologie activeert de haarzakjes diep in de hoofdhuid, waardo…" at bounding box center [452, 164] width 153 height 32
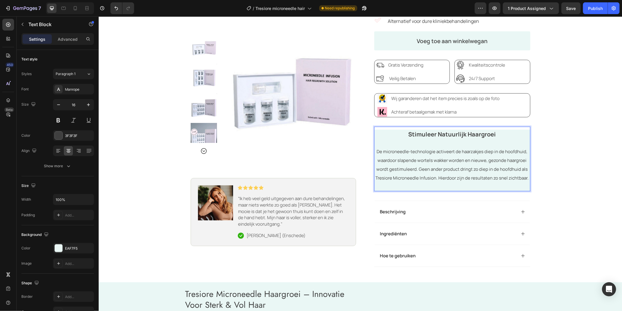
click at [495, 179] on span "De microneedle-technologie activeert de haarzakjes diep in de hoofdhuid, waardo…" at bounding box center [452, 164] width 153 height 32
click at [74, 6] on icon at bounding box center [75, 8] width 6 height 6
type input "14"
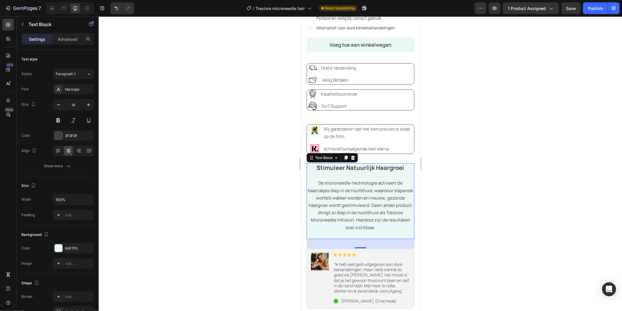
scroll to position [508, 0]
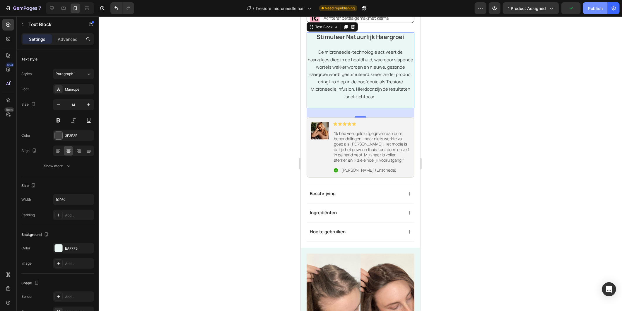
click at [596, 10] on div "Publish" at bounding box center [595, 8] width 15 height 6
click at [569, 12] on button "Save" at bounding box center [571, 8] width 19 height 12
